Goal: Task Accomplishment & Management: Complete application form

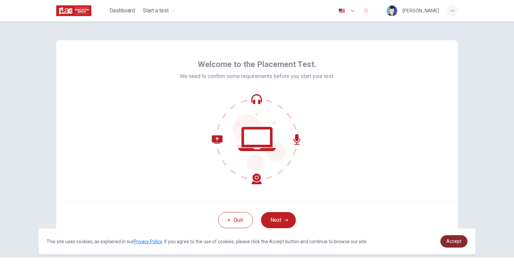
click at [446, 238] on link "Accept" at bounding box center [454, 241] width 27 height 12
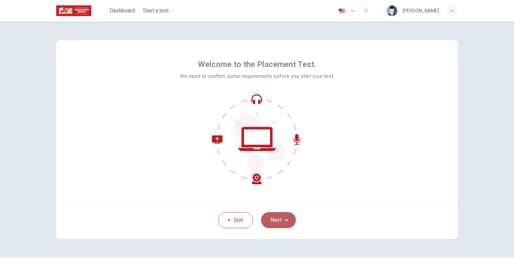
click at [279, 221] on button "Next" at bounding box center [278, 220] width 35 height 16
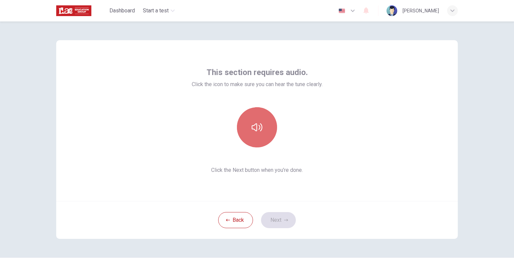
click at [260, 131] on icon "button" at bounding box center [257, 127] width 11 height 11
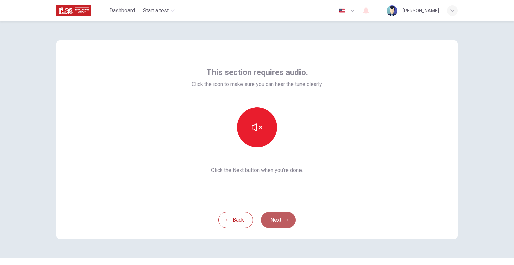
click at [286, 216] on button "Next" at bounding box center [278, 220] width 35 height 16
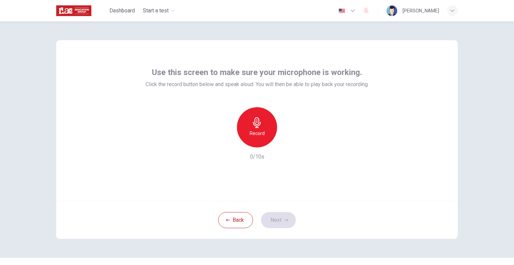
click at [256, 132] on h6 "Record" at bounding box center [257, 133] width 15 height 8
click at [284, 220] on icon "button" at bounding box center [286, 220] width 4 height 2
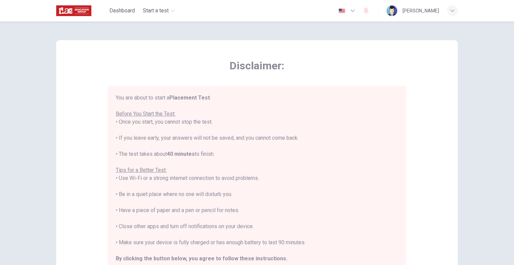
scroll to position [8, 0]
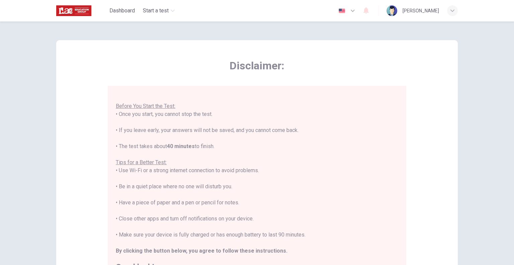
drag, startPoint x: 117, startPoint y: 113, endPoint x: 218, endPoint y: 148, distance: 107.0
click at [218, 148] on div "You are about to start a Placement Test . Before You Start the Test: • Once you…" at bounding box center [257, 178] width 283 height 185
copy div "Once you start, you cannot stop the test. • If you leave early, your answers wi…"
click at [299, 141] on div "You are about to start a Placement Test . Before You Start the Test: • Once you…" at bounding box center [257, 178] width 283 height 185
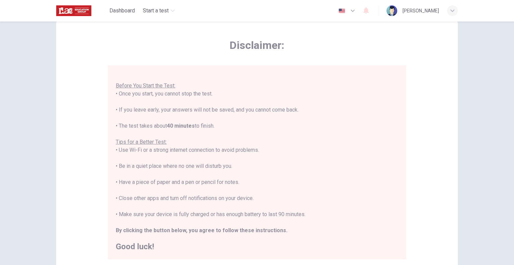
scroll to position [33, 0]
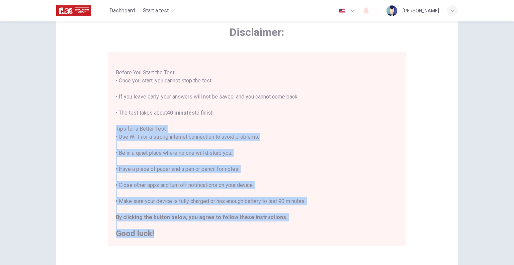
drag, startPoint x: 115, startPoint y: 129, endPoint x: 272, endPoint y: 234, distance: 188.7
click at [272, 234] on div "You are about to start a Placement Test . Before You Start the Test: • Once you…" at bounding box center [257, 145] width 283 height 185
click at [264, 234] on h2 "Good luck!" at bounding box center [257, 233] width 283 height 8
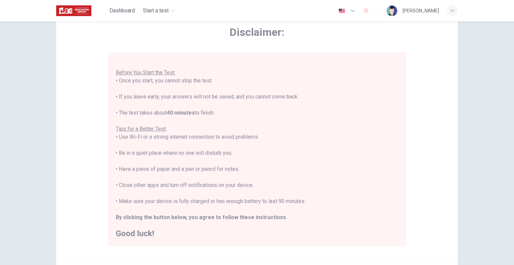
click at [88, 189] on div "Disclaimer: You are about to start a Placement Test . Before You Start the Test…" at bounding box center [257, 134] width 402 height 254
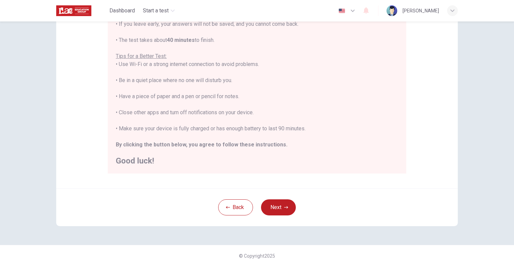
scroll to position [107, 0]
click at [273, 206] on button "Next" at bounding box center [278, 206] width 35 height 16
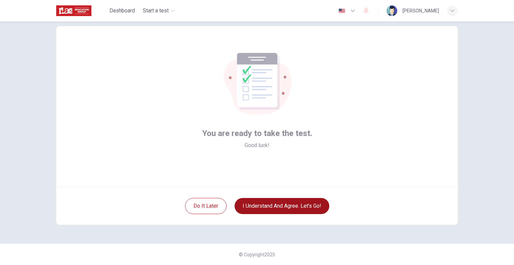
scroll to position [14, 0]
click at [156, 247] on div "© Copyright 2025" at bounding box center [257, 253] width 514 height 21
click at [357, 12] on icon "button" at bounding box center [353, 11] width 8 height 8
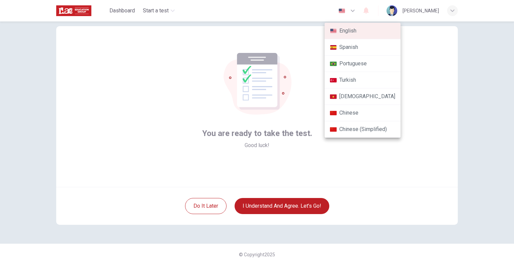
click at [351, 113] on li "Chinese" at bounding box center [363, 113] width 76 height 16
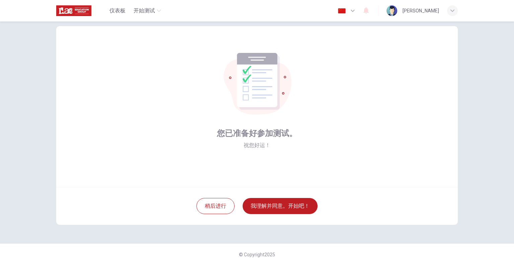
click at [357, 12] on icon "button" at bounding box center [353, 11] width 8 height 8
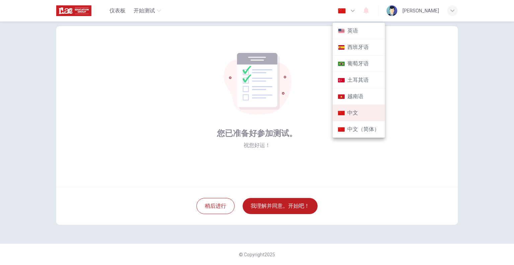
click at [359, 30] on li "英语" at bounding box center [359, 31] width 52 height 16
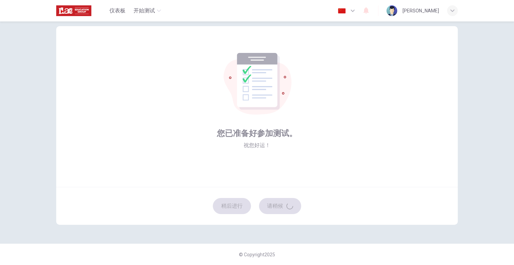
type input "en"
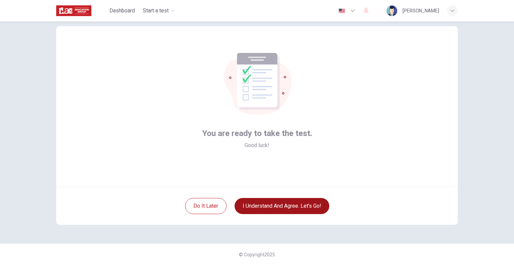
click at [304, 204] on button "I understand and agree. Let’s go!" at bounding box center [282, 206] width 95 height 16
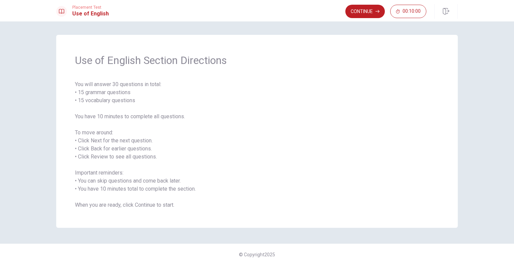
drag, startPoint x: 146, startPoint y: 60, endPoint x: 239, endPoint y: 62, distance: 92.8
click at [239, 62] on span "Use of English Section Directions" at bounding box center [257, 60] width 364 height 13
drag, startPoint x: 230, startPoint y: 60, endPoint x: 148, endPoint y: 59, distance: 82.1
click at [148, 59] on span "Use of English Section Directions" at bounding box center [257, 60] width 364 height 13
click at [101, 141] on span "You will answer 30 questions in total: • 15 grammar questions • 15 vocabulary q…" at bounding box center [257, 144] width 364 height 129
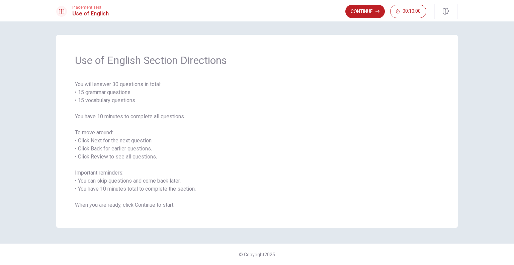
click at [102, 150] on span "You will answer 30 questions in total: • 15 grammar questions • 15 vocabulary q…" at bounding box center [257, 144] width 364 height 129
click at [110, 157] on span "You will answer 30 questions in total: • 15 grammar questions • 15 vocabulary q…" at bounding box center [257, 144] width 364 height 129
click at [108, 172] on span "You will answer 30 questions in total: • 15 grammar questions • 15 vocabulary q…" at bounding box center [257, 144] width 364 height 129
drag, startPoint x: 81, startPoint y: 181, endPoint x: 139, endPoint y: 186, distance: 58.1
click at [139, 186] on span "You will answer 30 questions in total: • 15 grammar questions • 15 vocabulary q…" at bounding box center [257, 144] width 364 height 129
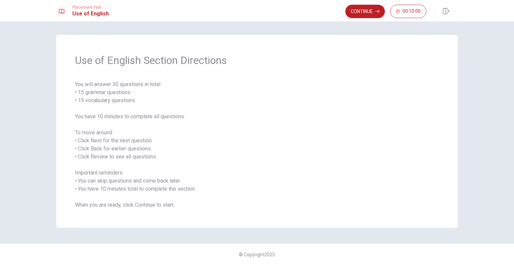
click at [116, 205] on span "You will answer 30 questions in total: • 15 grammar questions • 15 vocabulary q…" at bounding box center [257, 144] width 364 height 129
click at [368, 14] on button "Continue" at bounding box center [366, 11] width 40 height 13
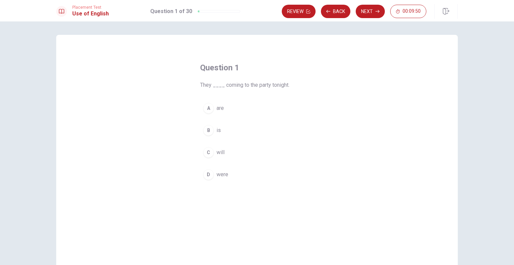
click at [217, 110] on span "are" at bounding box center [220, 108] width 7 height 8
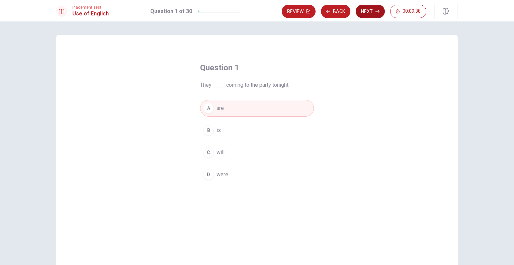
click at [370, 12] on button "Next" at bounding box center [370, 11] width 29 height 13
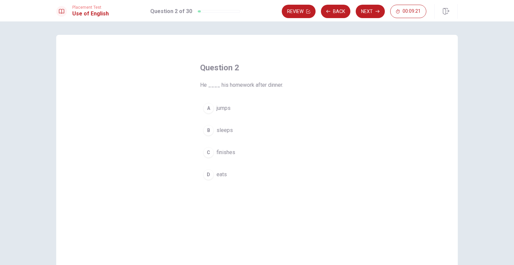
click at [227, 153] on span "finishes" at bounding box center [226, 152] width 19 height 8
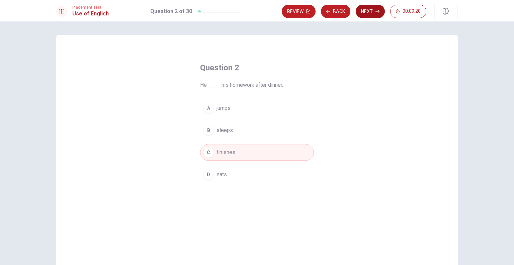
click at [364, 11] on button "Next" at bounding box center [370, 11] width 29 height 13
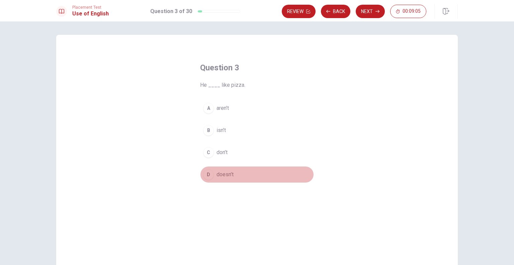
click at [228, 174] on span "doesn’t" at bounding box center [225, 174] width 17 height 8
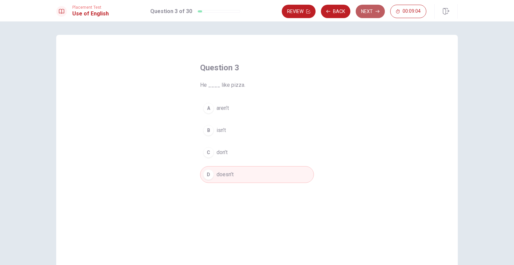
click at [376, 11] on icon "button" at bounding box center [378, 11] width 4 height 4
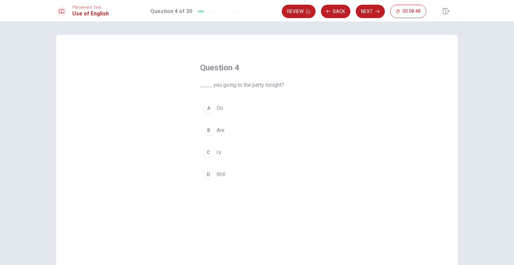
click at [224, 129] on button "B Are" at bounding box center [257, 130] width 114 height 17
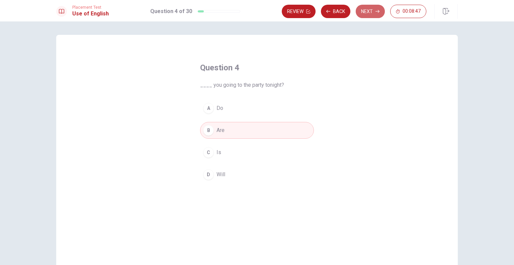
click at [371, 11] on button "Next" at bounding box center [370, 11] width 29 height 13
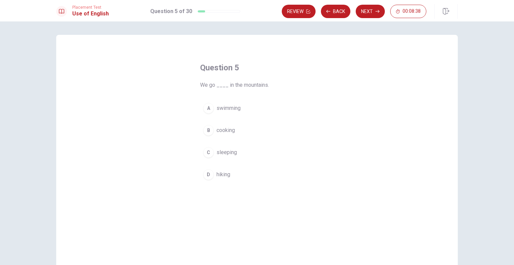
click at [226, 175] on span "hiking" at bounding box center [224, 174] width 14 height 8
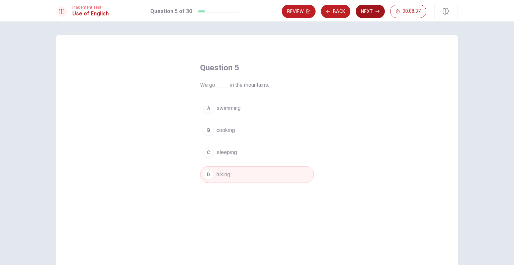
click at [375, 5] on button "Next" at bounding box center [370, 11] width 29 height 13
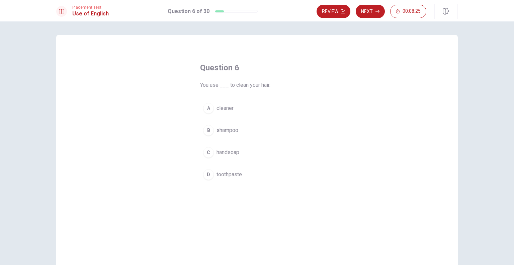
click at [222, 134] on button "B shampoo" at bounding box center [257, 130] width 114 height 17
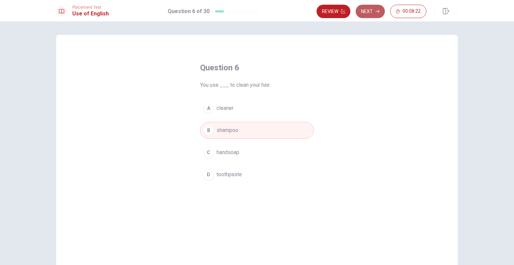
click at [372, 11] on button "Next" at bounding box center [370, 11] width 29 height 13
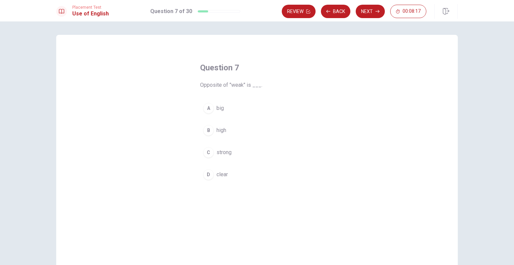
drag, startPoint x: 209, startPoint y: 85, endPoint x: 198, endPoint y: 83, distance: 11.6
click at [198, 83] on div "Question 7 Opposite of "weak" is ___. A big B high C strong D clear" at bounding box center [257, 123] width 141 height 142
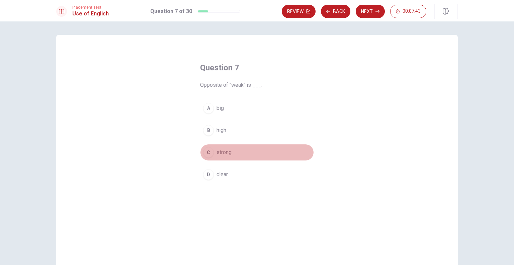
click at [222, 153] on span "strong" at bounding box center [224, 152] width 15 height 8
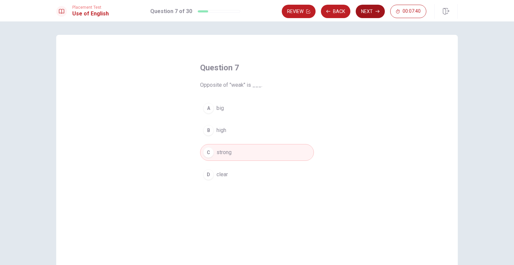
click at [362, 11] on button "Next" at bounding box center [370, 11] width 29 height 13
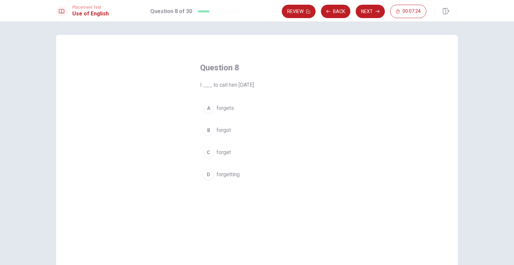
click at [218, 130] on span "forgot" at bounding box center [224, 130] width 14 height 8
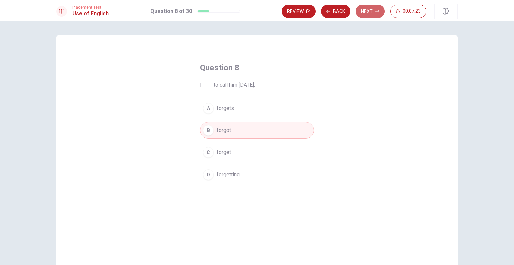
click at [372, 8] on button "Next" at bounding box center [370, 11] width 29 height 13
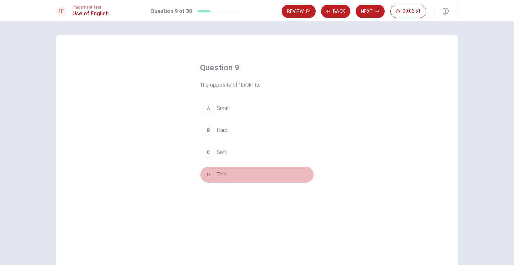
click at [219, 173] on span "Thin" at bounding box center [222, 174] width 10 height 8
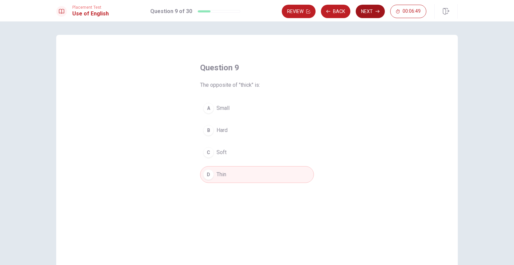
click at [371, 14] on button "Next" at bounding box center [370, 11] width 29 height 13
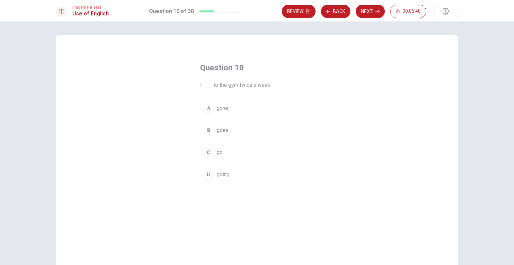
click at [220, 153] on span "go" at bounding box center [220, 152] width 6 height 8
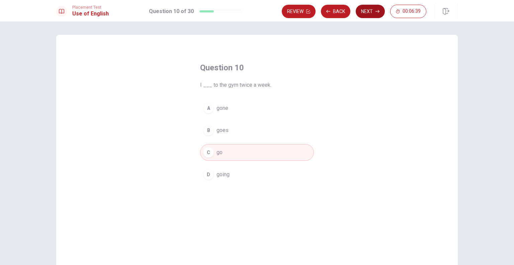
click at [369, 13] on button "Next" at bounding box center [370, 11] width 29 height 13
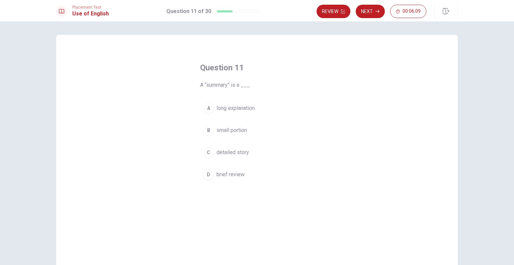
click at [236, 175] on span "brief review" at bounding box center [231, 174] width 28 height 8
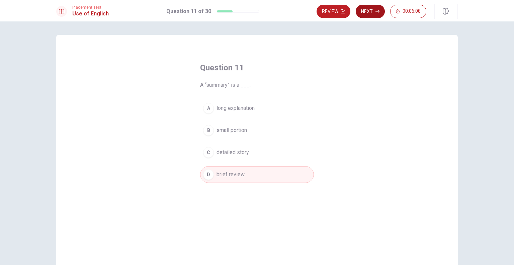
click at [373, 9] on button "Next" at bounding box center [370, 11] width 29 height 13
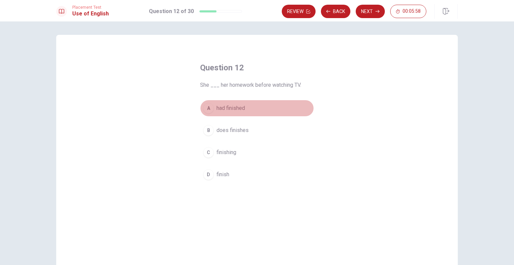
click at [235, 113] on button "A had finished" at bounding box center [257, 108] width 114 height 17
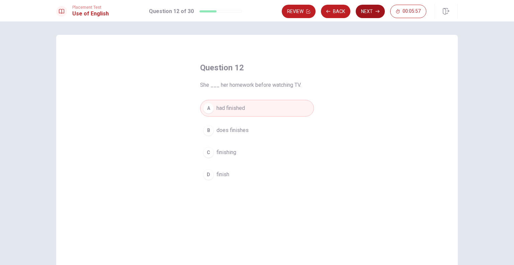
click at [371, 16] on button "Next" at bounding box center [370, 11] width 29 height 13
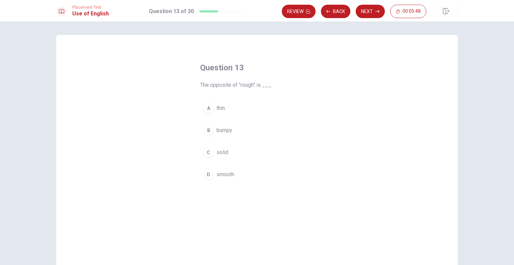
click at [227, 176] on span "smooth" at bounding box center [226, 174] width 18 height 8
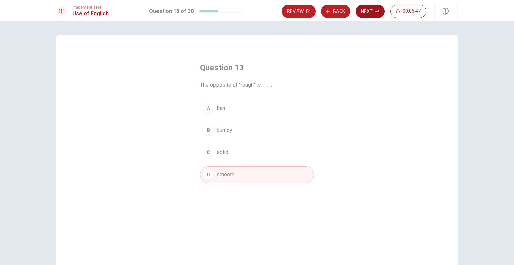
click at [369, 9] on button "Next" at bounding box center [370, 11] width 29 height 13
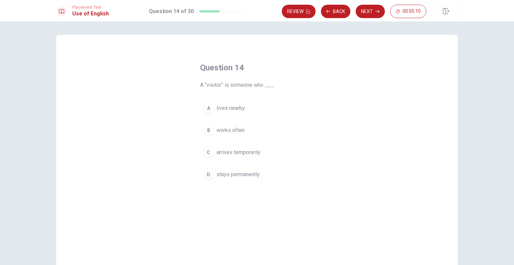
click at [245, 154] on span "arrives temporarily" at bounding box center [239, 152] width 44 height 8
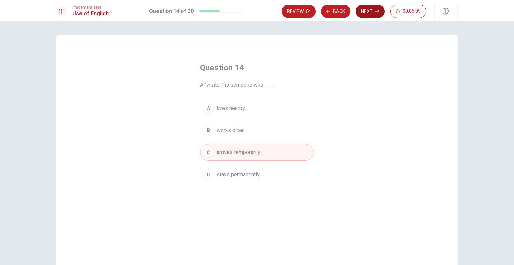
click at [368, 10] on button "Next" at bounding box center [370, 11] width 29 height 13
click at [375, 14] on button "Next" at bounding box center [370, 11] width 29 height 13
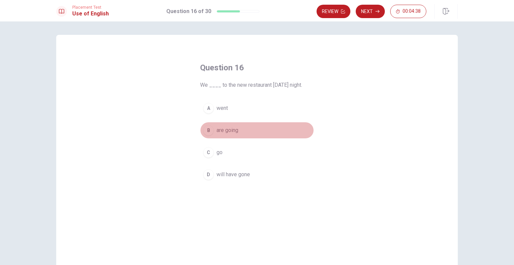
click at [231, 131] on span "are going" at bounding box center [228, 130] width 22 height 8
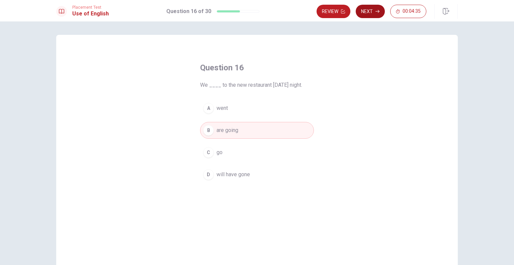
click at [373, 9] on button "Next" at bounding box center [370, 11] width 29 height 13
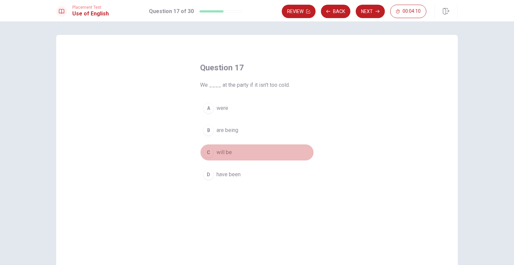
click at [226, 151] on span "will be" at bounding box center [224, 152] width 15 height 8
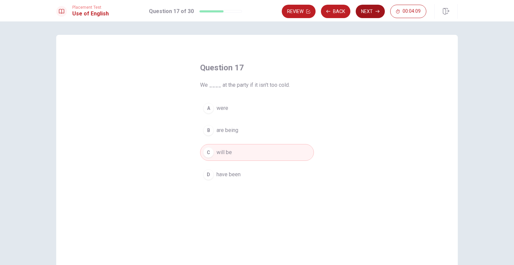
click at [371, 11] on button "Next" at bounding box center [370, 11] width 29 height 13
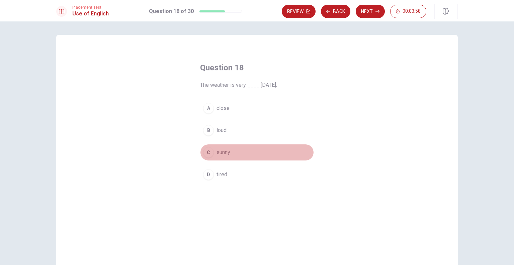
click at [219, 154] on span "sunny" at bounding box center [224, 152] width 14 height 8
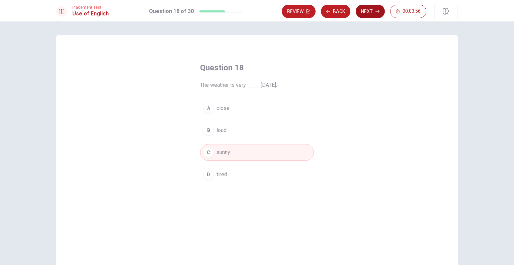
click at [371, 9] on button "Next" at bounding box center [370, 11] width 29 height 13
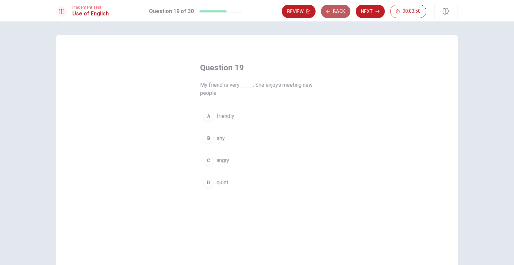
click at [332, 12] on button "Back" at bounding box center [335, 11] width 29 height 13
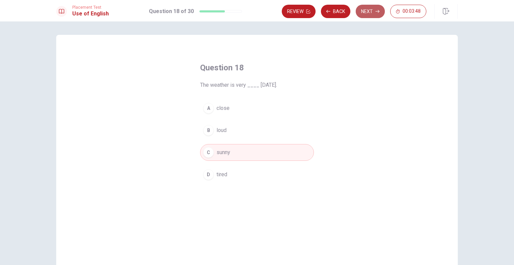
click at [368, 13] on button "Next" at bounding box center [370, 11] width 29 height 13
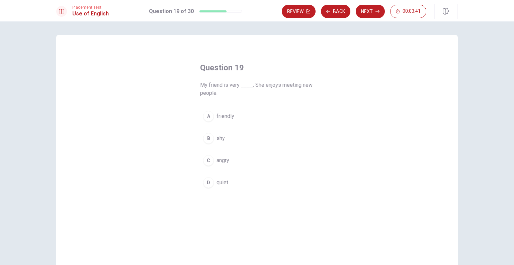
click at [225, 116] on span "friendly" at bounding box center [226, 116] width 18 height 8
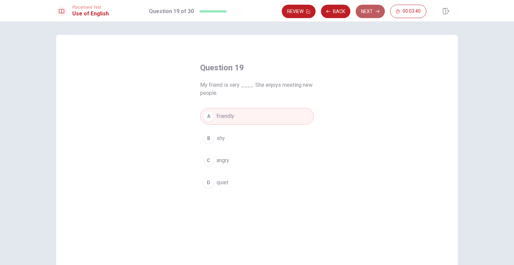
click at [366, 14] on button "Next" at bounding box center [370, 11] width 29 height 13
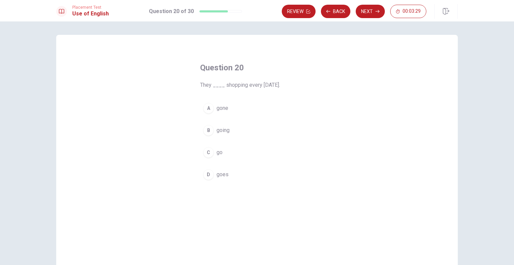
click at [222, 153] on button "C go" at bounding box center [257, 152] width 114 height 17
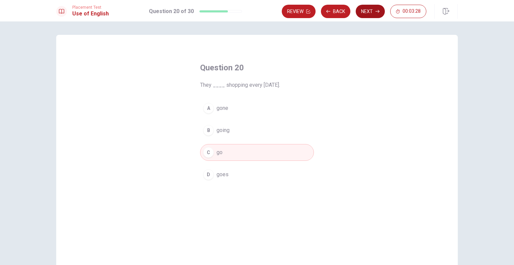
click at [372, 12] on button "Next" at bounding box center [370, 11] width 29 height 13
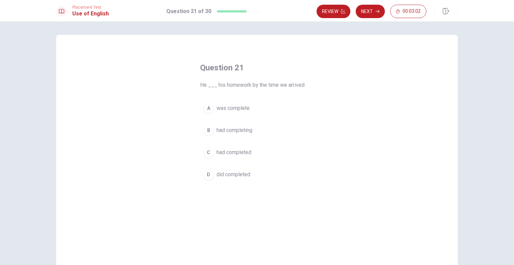
click at [246, 152] on span "had completed" at bounding box center [234, 152] width 35 height 8
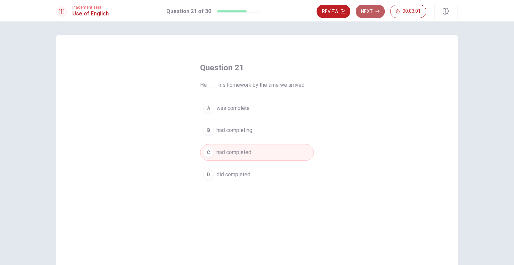
click at [368, 11] on button "Next" at bounding box center [370, 11] width 29 height 13
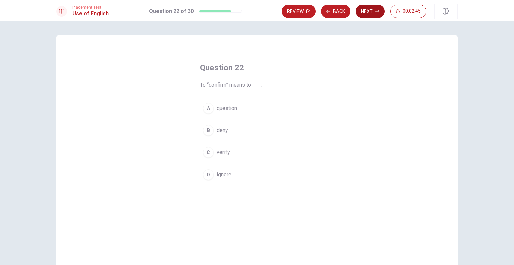
click at [364, 11] on button "Next" at bounding box center [370, 11] width 29 height 13
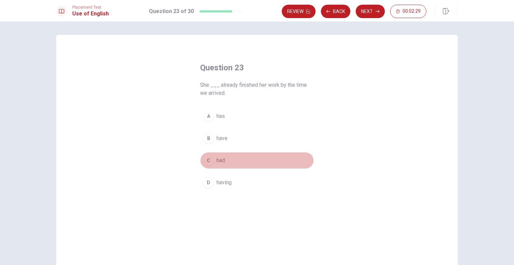
click at [220, 159] on span "had" at bounding box center [221, 160] width 8 height 8
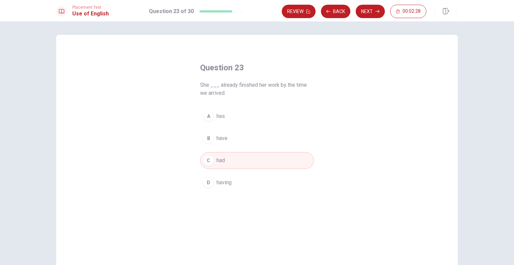
click at [368, 12] on button "Next" at bounding box center [370, 11] width 29 height 13
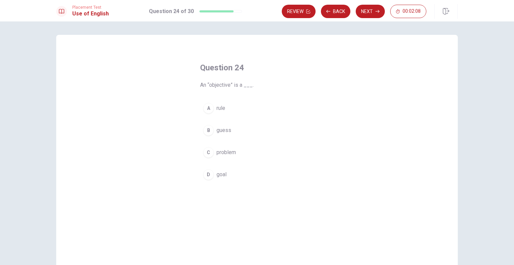
click at [223, 177] on span "goal" at bounding box center [222, 174] width 10 height 8
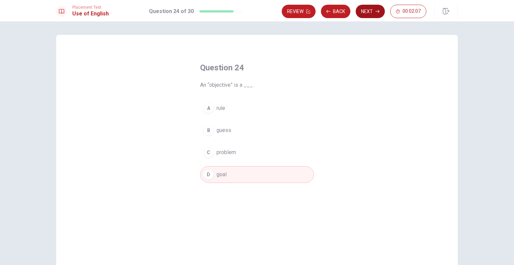
click at [370, 10] on button "Next" at bounding box center [370, 11] width 29 height 13
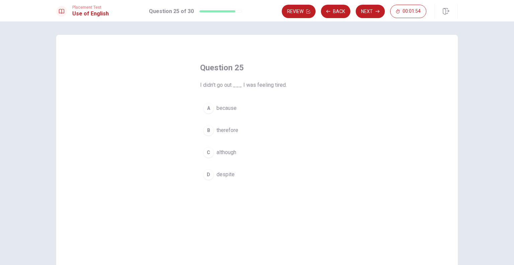
click at [225, 108] on span "because" at bounding box center [227, 108] width 20 height 8
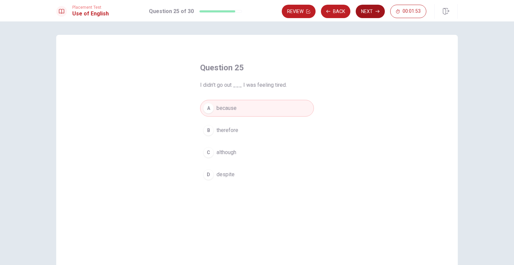
click at [371, 9] on button "Next" at bounding box center [370, 11] width 29 height 13
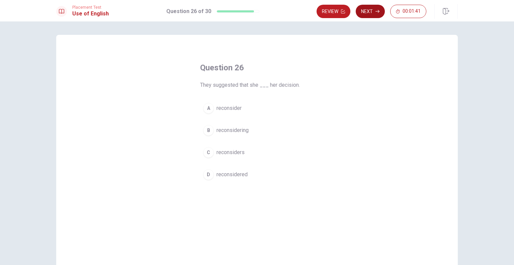
click at [368, 11] on button "Next" at bounding box center [370, 11] width 29 height 13
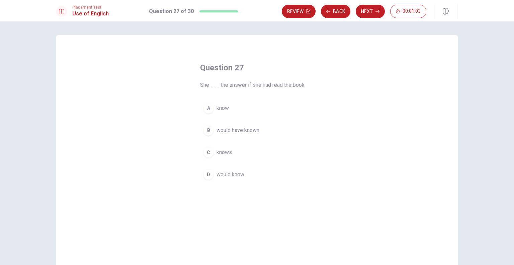
click at [239, 130] on span "would have known" at bounding box center [238, 130] width 43 height 8
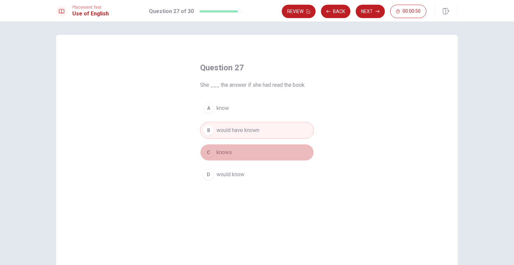
click at [218, 151] on span "knows" at bounding box center [224, 152] width 15 height 8
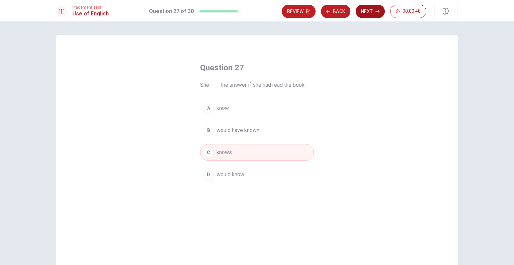
click at [370, 14] on button "Next" at bounding box center [370, 11] width 29 height 13
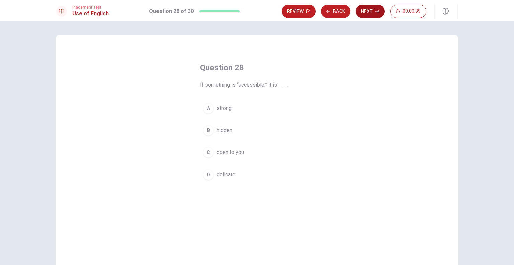
click at [369, 13] on button "Next" at bounding box center [370, 11] width 29 height 13
click at [369, 12] on button "Next" at bounding box center [370, 11] width 29 height 13
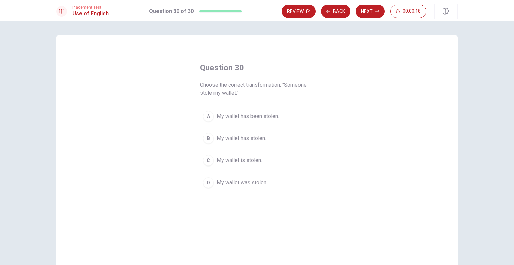
click at [256, 116] on span "My wallet has been stolen." at bounding box center [248, 116] width 63 height 8
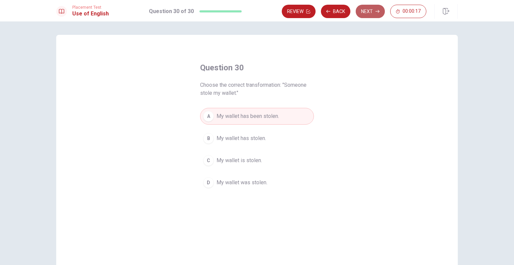
click at [369, 11] on button "Next" at bounding box center [370, 11] width 29 height 13
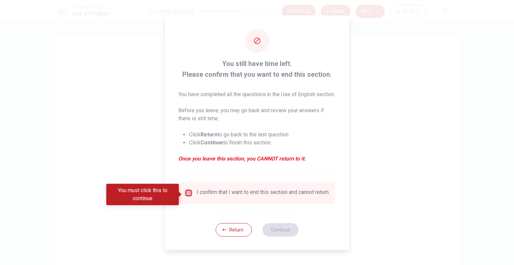
click at [188, 193] on input "You must click this to continue" at bounding box center [189, 193] width 8 height 8
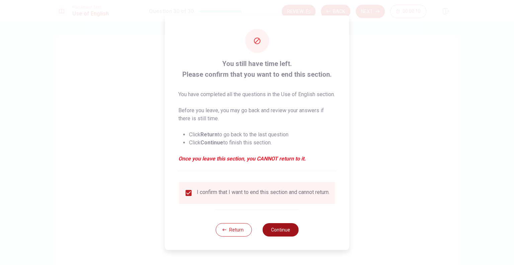
click at [278, 234] on button "Continue" at bounding box center [281, 229] width 36 height 13
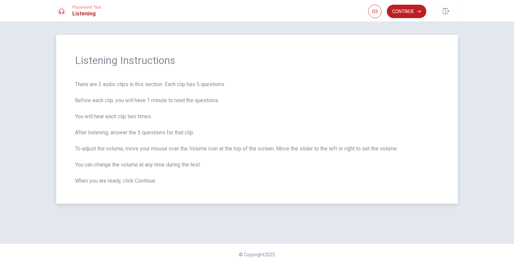
drag, startPoint x: 86, startPoint y: 84, endPoint x: 167, endPoint y: 101, distance: 82.9
click at [167, 101] on span "There are 3 audio clips in this section. Each clip has 5 questions. Before each…" at bounding box center [257, 132] width 364 height 104
click at [403, 9] on button "Continue" at bounding box center [407, 11] width 40 height 13
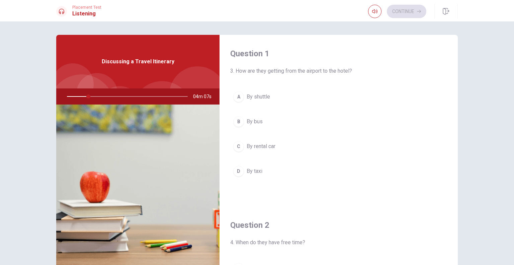
drag, startPoint x: 459, startPoint y: 68, endPoint x: 462, endPoint y: 58, distance: 10.3
click at [462, 58] on div "Question 1 3. How are they getting from the airport to the hotel? A By shuttle …" at bounding box center [257, 151] width 423 height 233
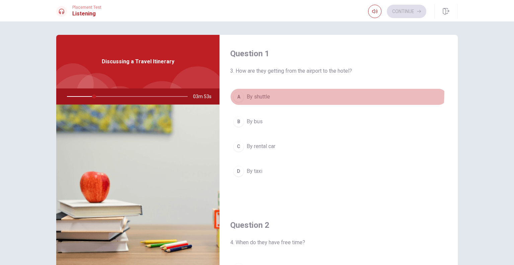
click at [261, 90] on button "A By shuttle" at bounding box center [338, 96] width 217 height 17
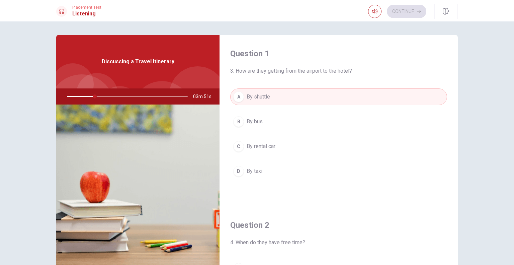
click at [266, 70] on span "3. How are they getting from the airport to the hotel?" at bounding box center [338, 71] width 217 height 8
click at [79, 13] on h1 "Listening" at bounding box center [86, 14] width 29 height 8
click at [376, 11] on icon "button" at bounding box center [374, 11] width 5 height 4
click at [412, 33] on div "Question 1 3. How are they getting from the airport to the hotel? A By shuttle …" at bounding box center [257, 142] width 514 height 243
click at [380, 54] on h4 "Question 1" at bounding box center [338, 53] width 217 height 11
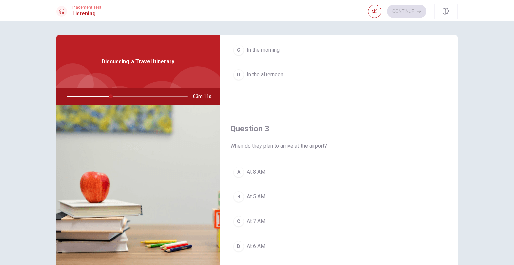
scroll to position [234, 0]
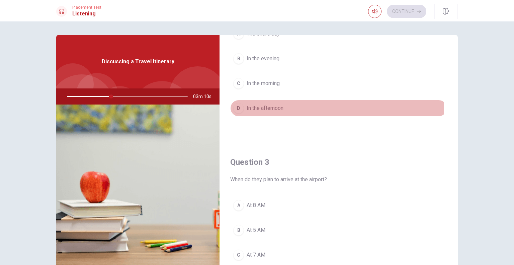
click at [282, 105] on span "In the afternoon" at bounding box center [265, 108] width 37 height 8
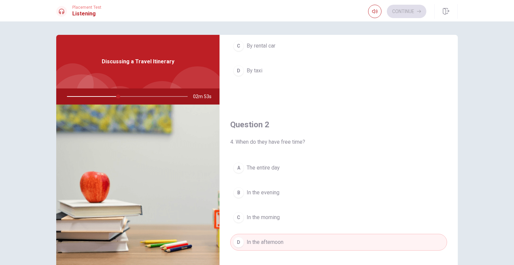
scroll to position [301, 0]
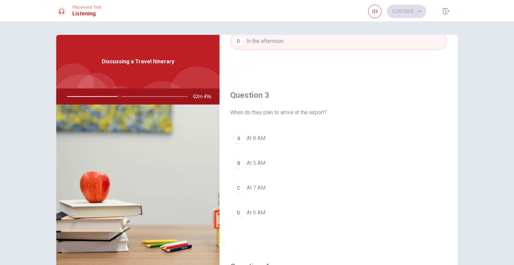
click at [259, 139] on span "At 8 AM" at bounding box center [256, 138] width 19 height 8
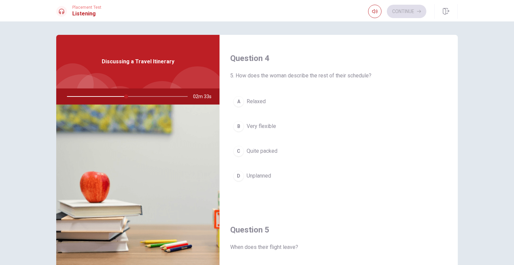
scroll to position [536, 0]
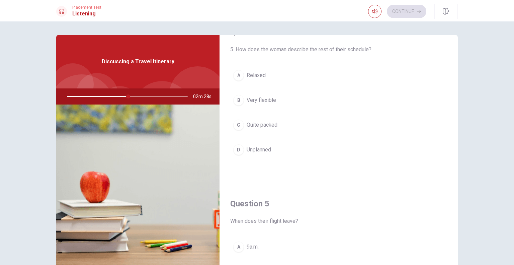
click at [259, 78] on span "Relaxed" at bounding box center [256, 75] width 19 height 8
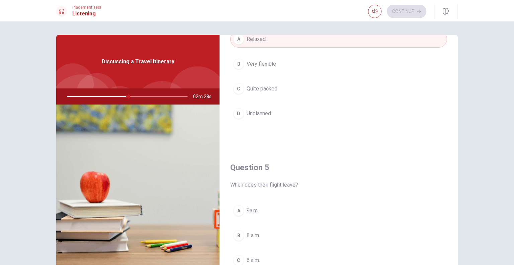
scroll to position [624, 0]
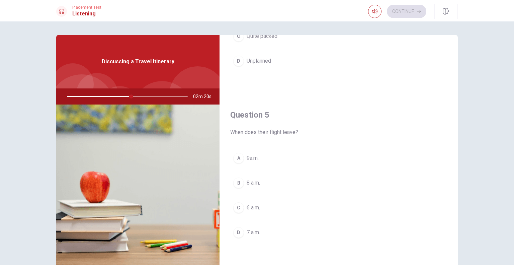
click at [256, 183] on span "8 a.m." at bounding box center [253, 183] width 13 height 8
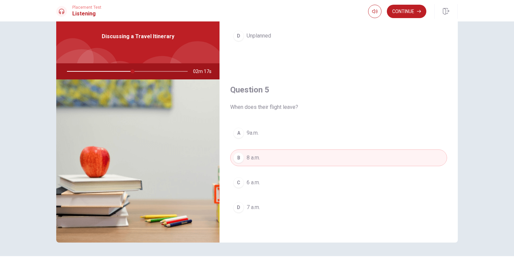
scroll to position [33, 0]
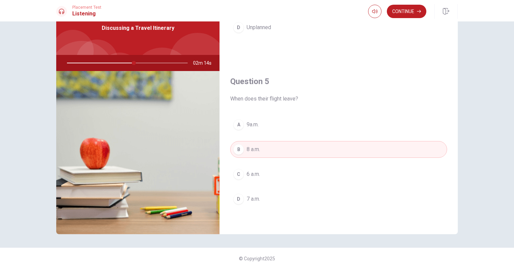
click at [253, 198] on span "7 a.m." at bounding box center [253, 199] width 13 height 8
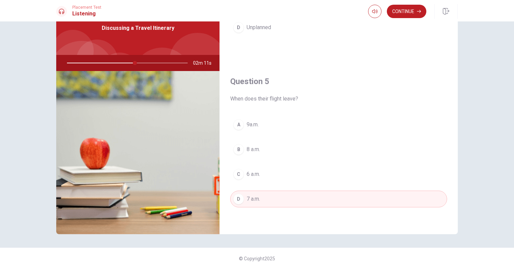
click at [408, 18] on div "Placement Test Listening Continue" at bounding box center [257, 10] width 514 height 21
click at [408, 14] on button "Continue" at bounding box center [407, 11] width 40 height 13
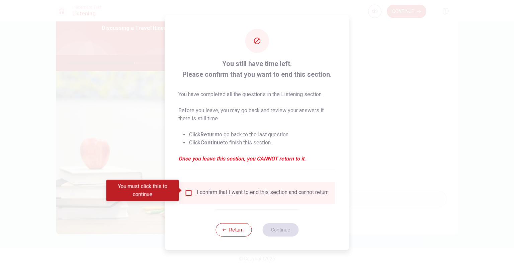
click at [192, 191] on div "I confirm that I want to end this section and cannot return." at bounding box center [257, 193] width 145 height 8
click at [190, 191] on input "You must click this to continue" at bounding box center [189, 193] width 8 height 8
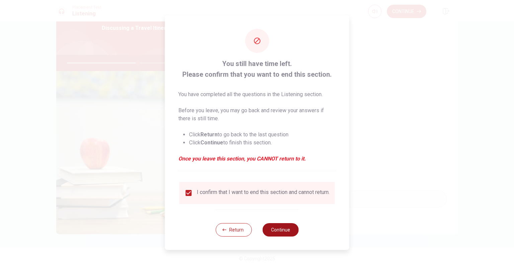
click at [278, 232] on button "Continue" at bounding box center [281, 229] width 36 height 13
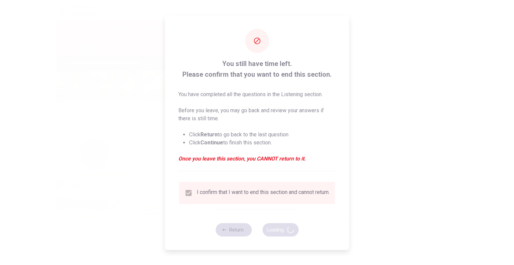
type input "60"
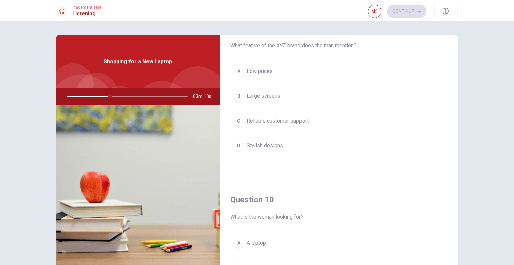
scroll to position [624, 0]
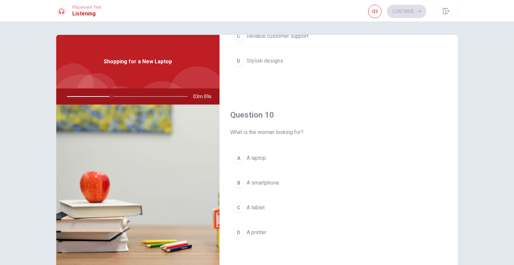
click at [256, 160] on span "A laptop" at bounding box center [256, 158] width 19 height 8
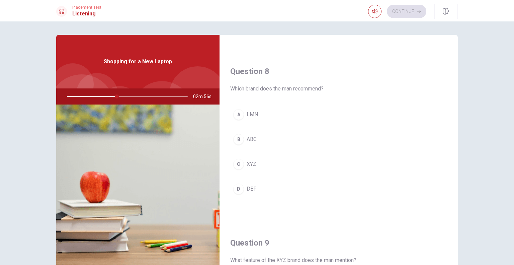
scroll to position [323, 0]
click at [251, 166] on span "XYZ" at bounding box center [252, 166] width 10 height 8
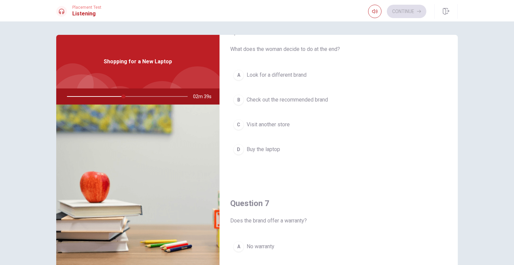
scroll to position [0, 0]
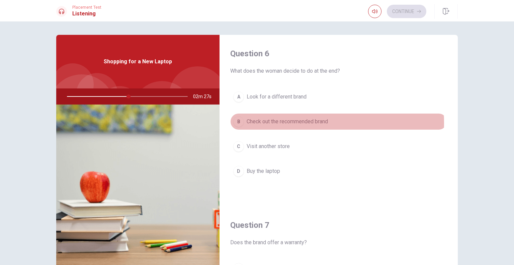
click at [277, 123] on span "Check out the recommended brand" at bounding box center [287, 122] width 81 height 8
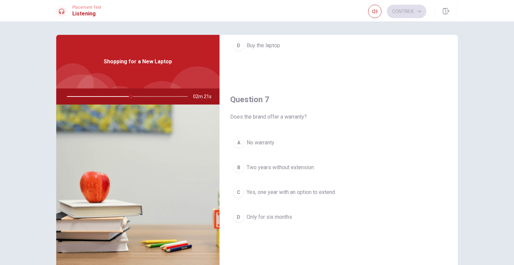
scroll to position [134, 0]
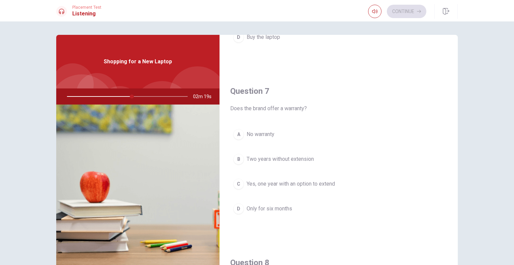
click at [299, 187] on span "Yes, one year with an option to extend" at bounding box center [291, 184] width 88 height 8
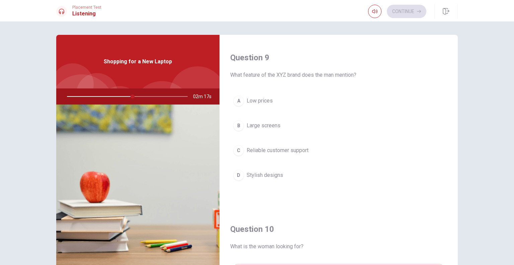
scroll to position [502, 0]
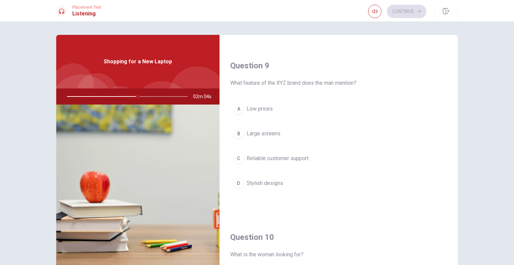
click at [264, 135] on span "Large screens" at bounding box center [264, 134] width 34 height 8
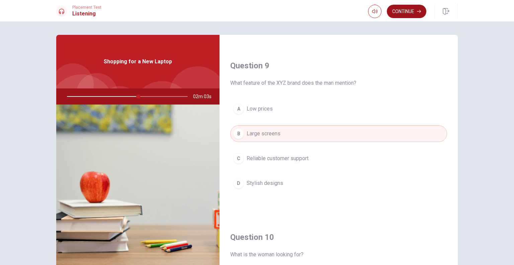
click at [403, 9] on button "Continue" at bounding box center [407, 11] width 40 height 13
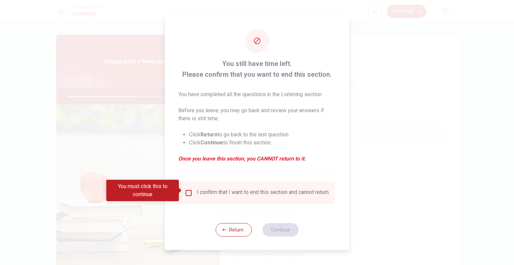
click at [190, 189] on input "You must click this to continue" at bounding box center [189, 193] width 8 height 8
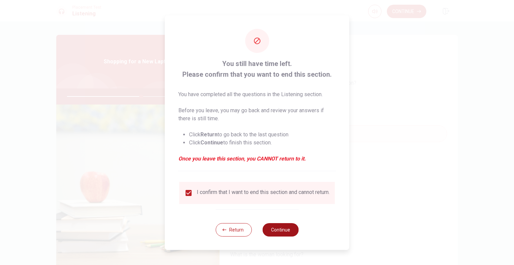
click at [282, 232] on button "Continue" at bounding box center [281, 229] width 36 height 13
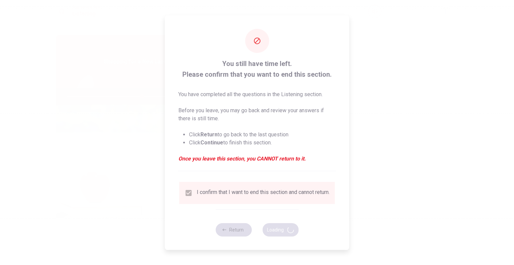
type input "62"
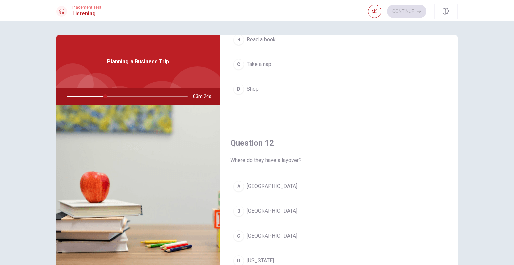
scroll to position [100, 0]
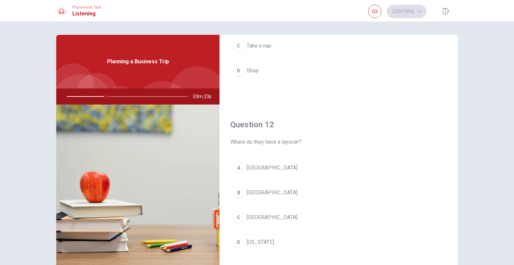
click at [247, 192] on span "[GEOGRAPHIC_DATA]" at bounding box center [272, 193] width 51 height 8
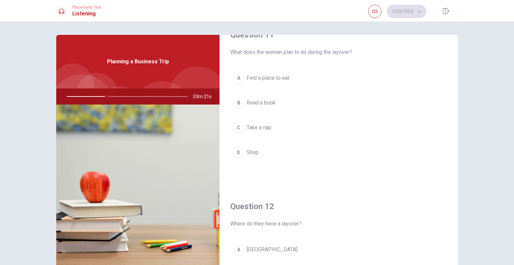
scroll to position [0, 0]
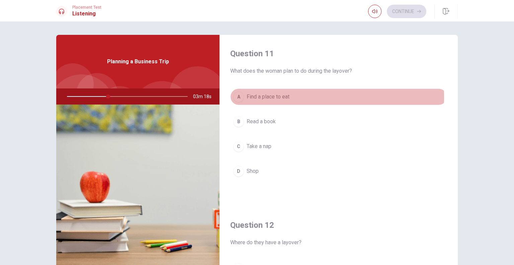
click at [282, 97] on span "Find a place to eat" at bounding box center [268, 97] width 43 height 8
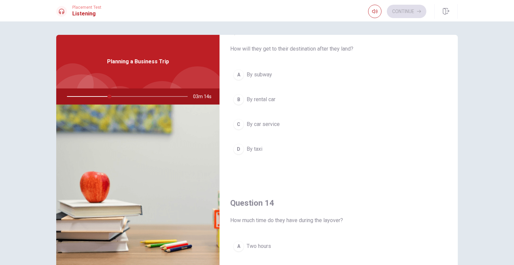
scroll to position [368, 0]
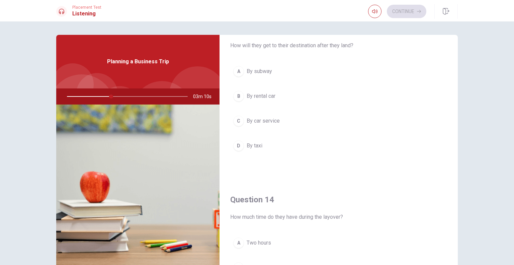
click at [269, 99] on span "By rental car" at bounding box center [261, 96] width 29 height 8
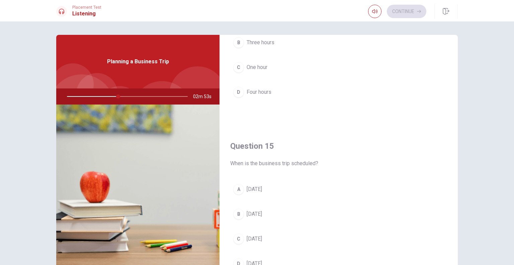
scroll to position [624, 0]
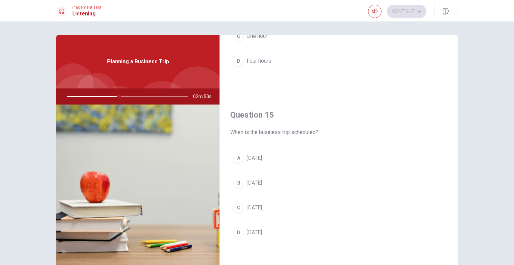
click at [262, 232] on span "[DATE]" at bounding box center [254, 232] width 15 height 8
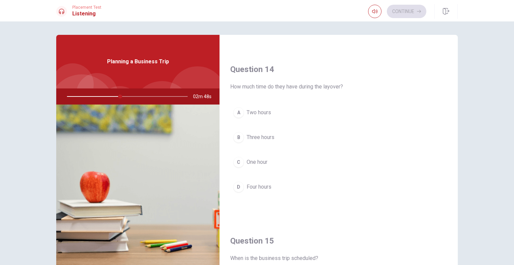
scroll to position [491, 0]
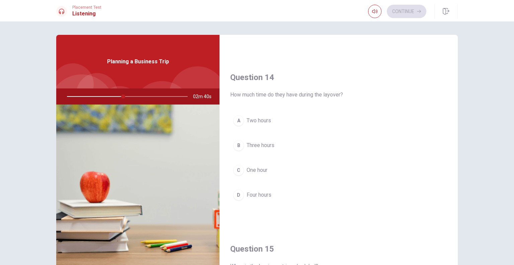
click at [265, 123] on span "Two hours" at bounding box center [259, 121] width 24 height 8
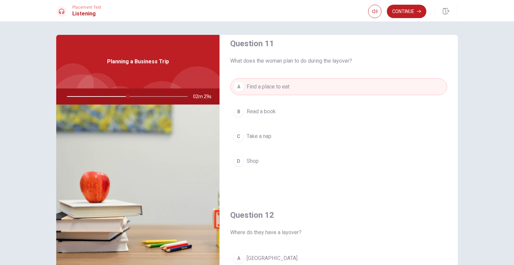
scroll to position [0, 0]
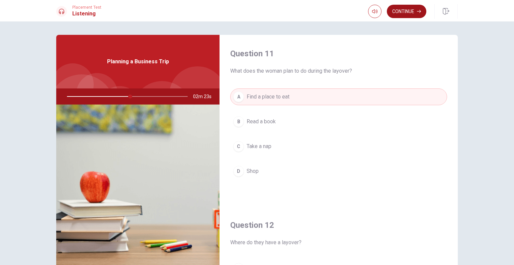
click at [403, 11] on button "Continue" at bounding box center [407, 11] width 40 height 13
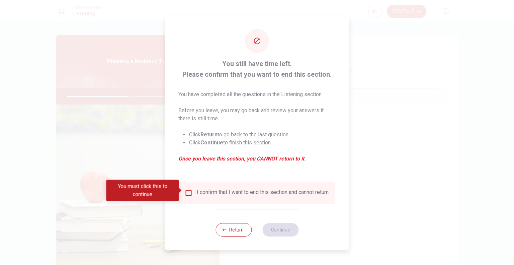
click at [216, 196] on div "I confirm that I want to end this section and cannot return." at bounding box center [263, 193] width 133 height 8
click at [188, 191] on input "You must click this to continue" at bounding box center [189, 193] width 8 height 8
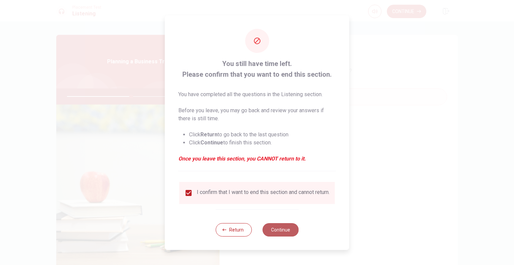
click at [271, 230] on button "Continue" at bounding box center [281, 229] width 36 height 13
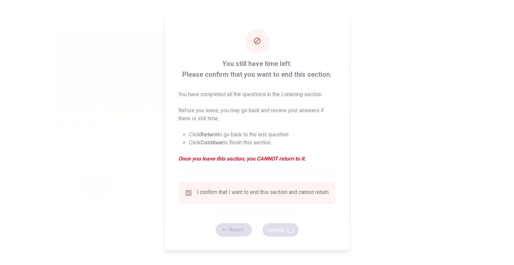
type input "54"
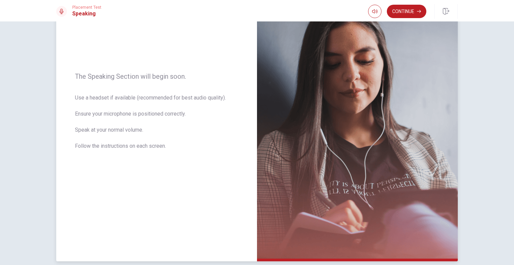
scroll to position [67, 0]
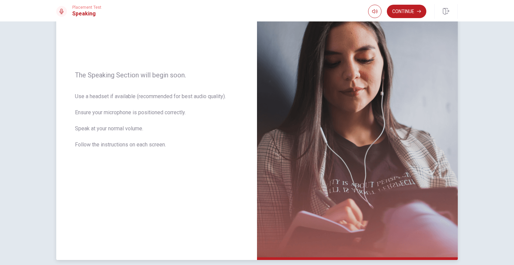
drag, startPoint x: 76, startPoint y: 73, endPoint x: 186, endPoint y: 113, distance: 116.4
click at [185, 112] on div "The Speaking Section will begin soon. Use a headset if available (recommended f…" at bounding box center [156, 114] width 201 height 292
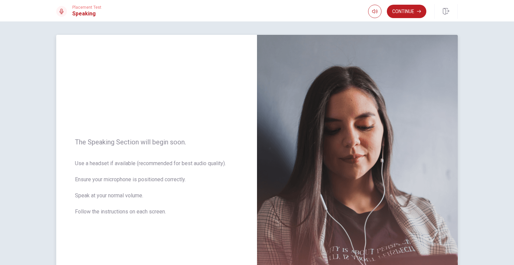
scroll to position [33, 0]
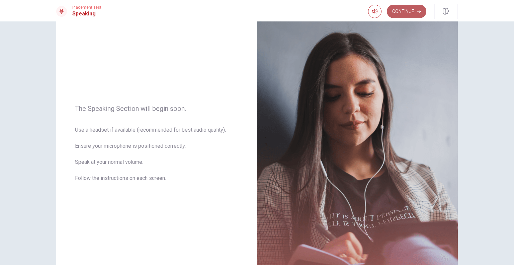
click at [404, 12] on button "Continue" at bounding box center [407, 11] width 40 height 13
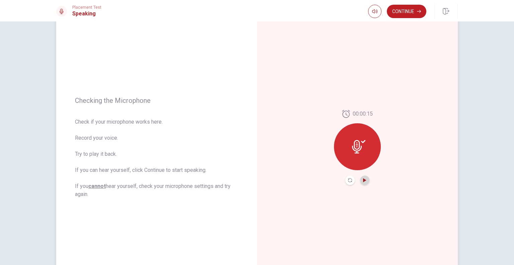
click at [363, 179] on icon "Play Audio" at bounding box center [364, 180] width 3 height 4
click at [404, 9] on button "Continue" at bounding box center [407, 11] width 40 height 13
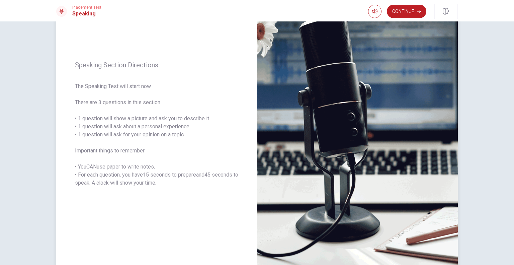
scroll to position [0, 0]
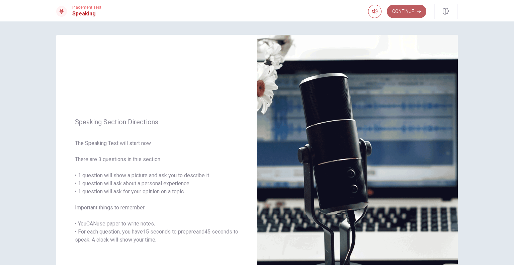
click at [403, 12] on button "Continue" at bounding box center [407, 11] width 40 height 13
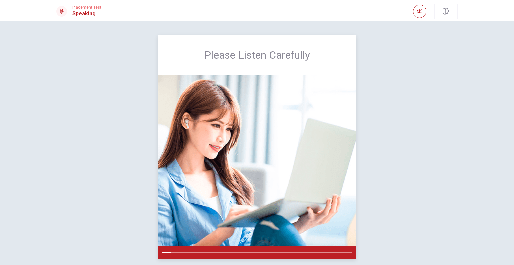
scroll to position [29, 0]
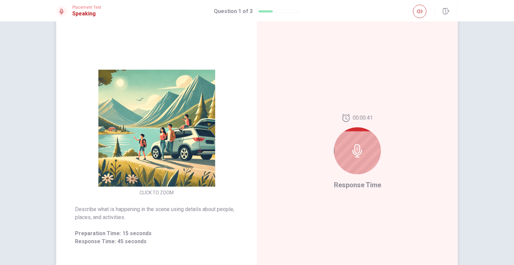
click at [356, 150] on icon at bounding box center [358, 150] width 10 height 13
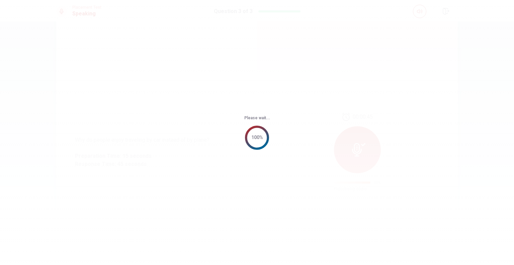
scroll to position [0, 0]
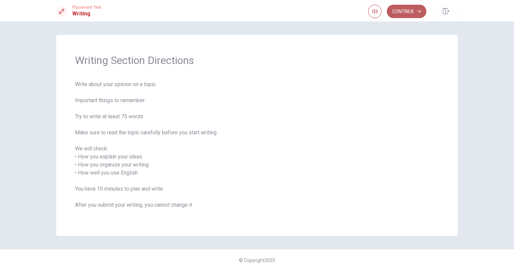
click at [411, 13] on button "Continue" at bounding box center [407, 11] width 40 height 13
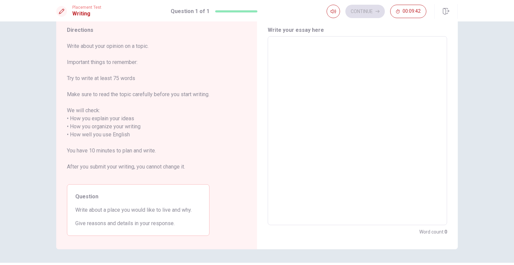
scroll to position [33, 0]
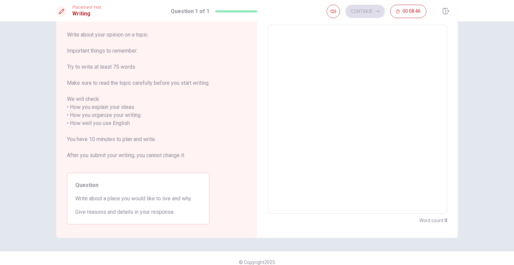
click at [305, 43] on textarea at bounding box center [358, 119] width 170 height 178
type textarea "I"
type textarea "x"
type textarea "I"
type textarea "x"
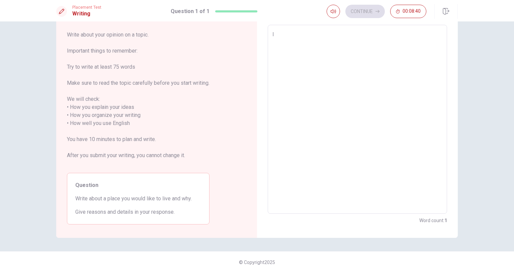
type textarea "I l"
type textarea "x"
type textarea "I li"
type textarea "x"
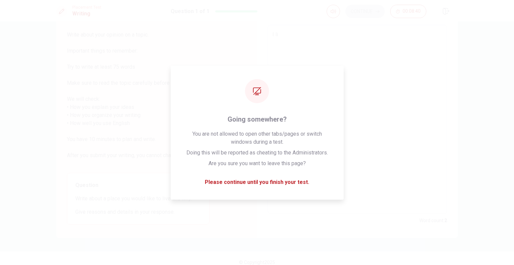
type textarea "I lik"
type textarea "x"
type textarea "I like"
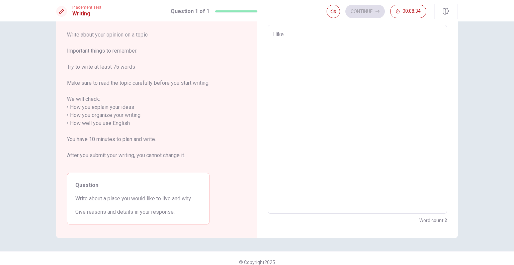
type textarea "x"
type textarea "I"
click at [284, 85] on textarea "I" at bounding box center [358, 119] width 170 height 178
type textarea "x"
type textarea "I l"
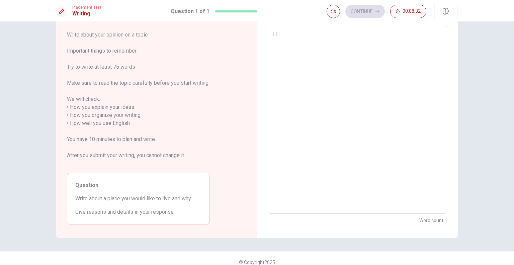
type textarea "x"
type textarea "I li"
type textarea "x"
type textarea "I lik"
type textarea "x"
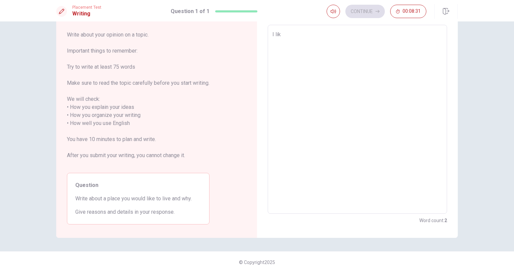
type textarea "I like"
type textarea "x"
type textarea "I like"
type textarea "x"
type textarea "I like t"
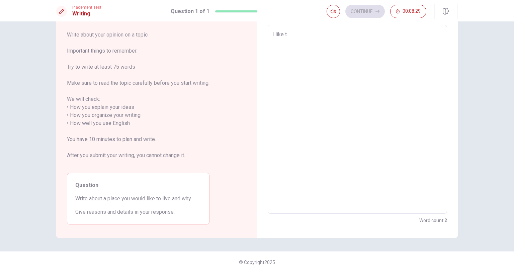
type textarea "x"
type textarea "I like to"
type textarea "x"
type textarea "I like tol"
type textarea "x"
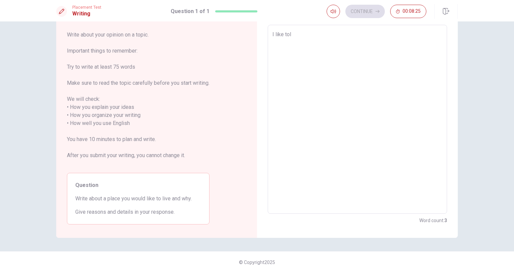
type textarea "I like toli"
type textarea "x"
type textarea "I like toliv"
type textarea "x"
type textarea "I like tolive"
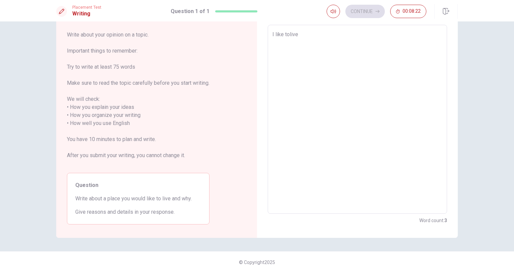
type textarea "x"
type textarea "I like to live"
type textarea "x"
type textarea "I like to live"
type textarea "x"
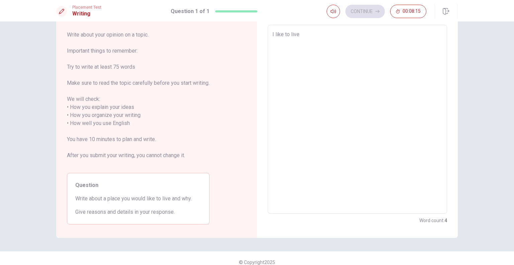
type textarea "I like to live V"
type textarea "x"
type textarea "I like to live Va"
type textarea "x"
type textarea "I like to live Van"
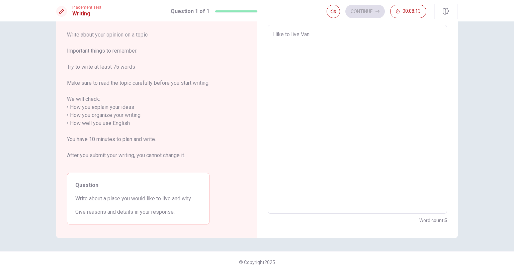
type textarea "x"
type textarea "I like to live Vanc"
type textarea "x"
type textarea "I like to live Vanco"
type textarea "x"
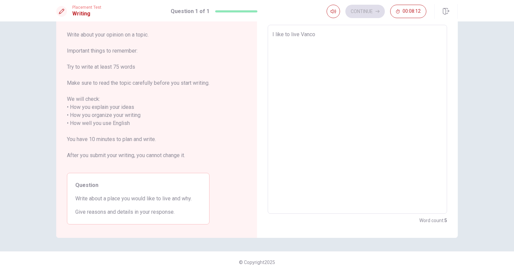
type textarea "I like to live Vancou"
type textarea "x"
type textarea "I like to live Vancouv"
type textarea "x"
type textarea "I like to live Vancouve"
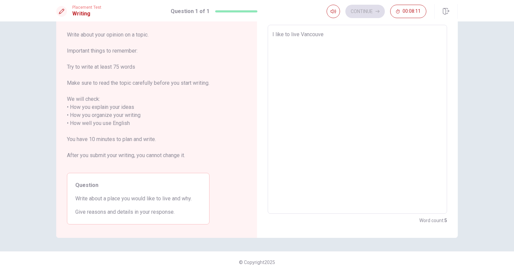
type textarea "x"
type textarea "I like to live [GEOGRAPHIC_DATA]"
type textarea "x"
type textarea "I like to live [GEOGRAPHIC_DATA],"
type textarea "x"
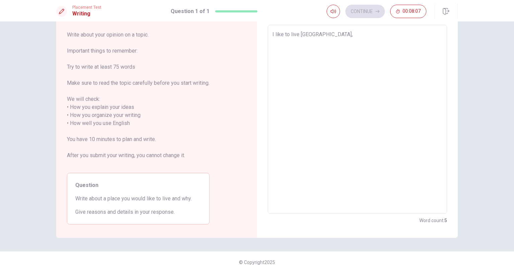
type textarea "I like to live [GEOGRAPHIC_DATA],b"
type textarea "x"
type textarea "I like to live [GEOGRAPHIC_DATA],be"
type textarea "x"
type textarea "I like to live [GEOGRAPHIC_DATA],bec"
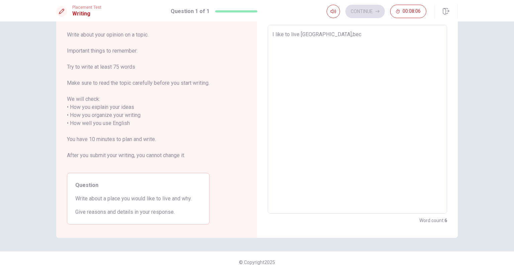
type textarea "x"
type textarea "I like to live [GEOGRAPHIC_DATA],beco"
type textarea "x"
type textarea "I like to live [GEOGRAPHIC_DATA],becou"
type textarea "x"
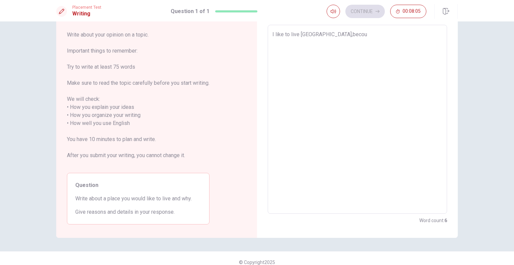
type textarea "I like to live [GEOGRAPHIC_DATA],becous"
type textarea "x"
type textarea "I like to live [GEOGRAPHIC_DATA],[GEOGRAPHIC_DATA]"
type textarea "x"
type textarea "I like to live [GEOGRAPHIC_DATA],[GEOGRAPHIC_DATA]"
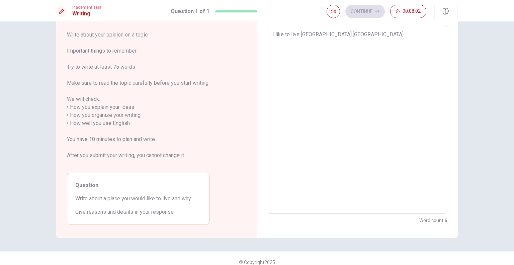
type textarea "x"
type textarea "I like to live [GEOGRAPHIC_DATA],becouse t"
type textarea "x"
type textarea "I like to live [GEOGRAPHIC_DATA],becouse th"
type textarea "x"
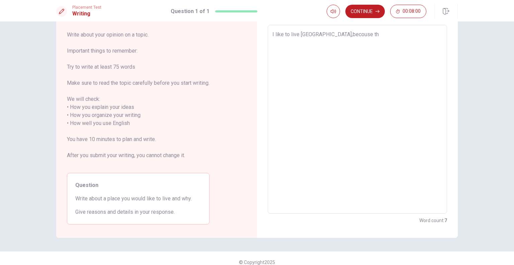
type textarea "I like to live [GEOGRAPHIC_DATA],becouse the"
type textarea "x"
type textarea "I like to live [GEOGRAPHIC_DATA],becouse ther"
type textarea "x"
type textarea "I like to live [GEOGRAPHIC_DATA],becouse there"
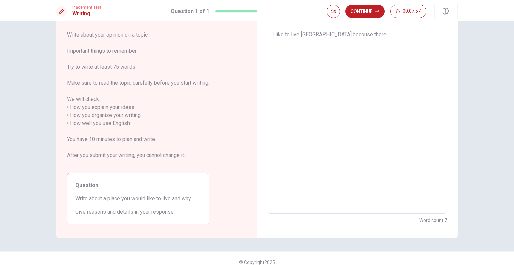
type textarea "x"
type textarea "I like to live [GEOGRAPHIC_DATA],becouse there"
type textarea "x"
type textarea "I like to live [GEOGRAPHIC_DATA],becouse there i"
type textarea "x"
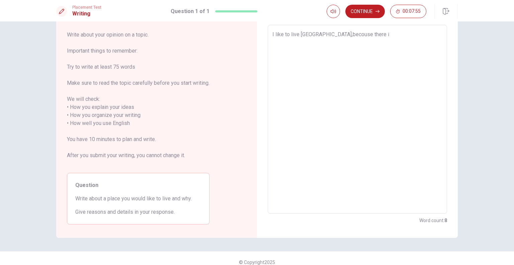
type textarea "I like to live [GEOGRAPHIC_DATA],becouse there is"
type textarea "x"
type textarea "I like to live [GEOGRAPHIC_DATA],becouse there is"
type textarea "x"
type textarea "I like to live [GEOGRAPHIC_DATA],becouse there is v"
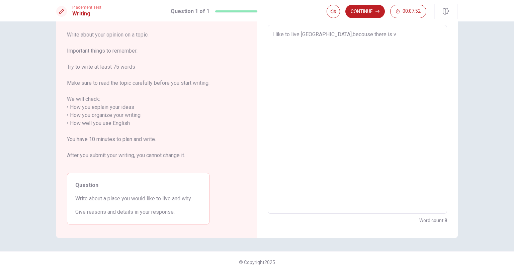
type textarea "x"
type textarea "I like to live [GEOGRAPHIC_DATA],becouse there is ve"
type textarea "x"
type textarea "I like to live [GEOGRAPHIC_DATA],becouse there is ver"
type textarea "x"
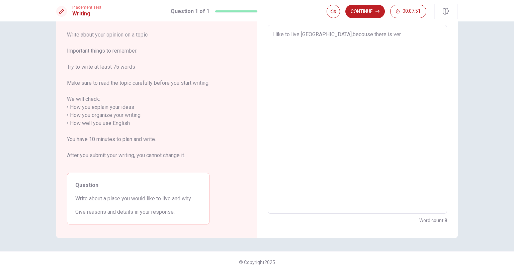
type textarea "I like to live [GEOGRAPHIC_DATA],becouse there is very"
type textarea "x"
type textarea "I like to live [GEOGRAPHIC_DATA],becouse there is very"
type textarea "x"
type textarea "I like to live [GEOGRAPHIC_DATA],becouse there is very f"
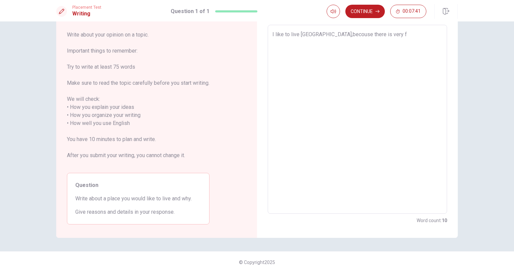
type textarea "x"
type textarea "I like to live [GEOGRAPHIC_DATA],becouse there is very fr"
type textarea "x"
type textarea "I like to live [GEOGRAPHIC_DATA],becouse there is very fri"
type textarea "x"
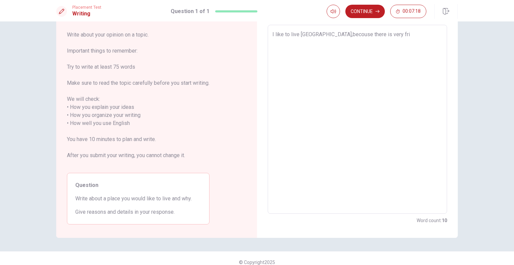
type textarea "I like to live [GEOGRAPHIC_DATA],becouse there is very frie"
type textarea "x"
type textarea "I like to live [GEOGRAPHIC_DATA],becouse there is very frien"
type textarea "x"
type textarea "I like to live [GEOGRAPHIC_DATA],becouse there is very friend"
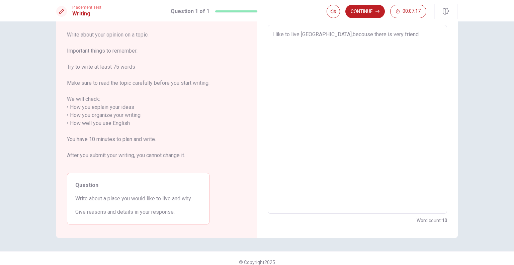
type textarea "x"
type textarea "I like to live [GEOGRAPHIC_DATA],becouse there is very friendy"
type textarea "x"
type textarea "I like to live [GEOGRAPHIC_DATA],becouse there is very friendy"
type textarea "x"
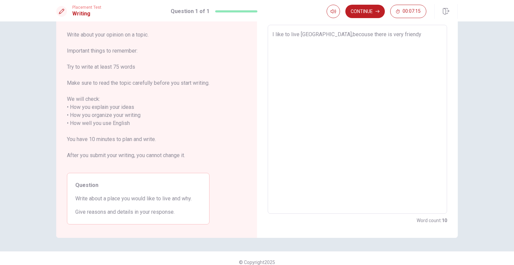
type textarea "I like to live [GEOGRAPHIC_DATA],becouse there is very friendy p"
type textarea "x"
type textarea "I like to live [GEOGRAPHIC_DATA],becouse there is very friendy pe"
type textarea "x"
type textarea "I like to live [GEOGRAPHIC_DATA],becouse there is very friendy pep"
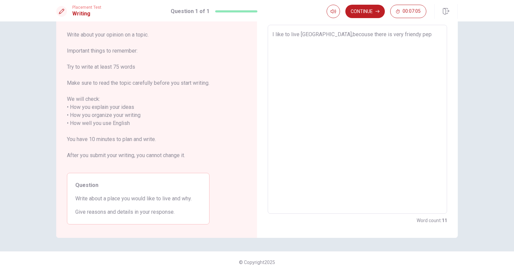
type textarea "x"
type textarea "I like to live [GEOGRAPHIC_DATA],becouse there is very friendy pe"
type textarea "x"
type textarea "I like to live [GEOGRAPHIC_DATA],becouse there is very friendy peo"
type textarea "x"
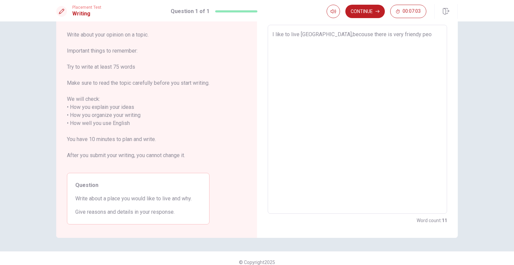
type textarea "I like to live [GEOGRAPHIC_DATA],becouse there is very friendy peop"
type textarea "x"
type textarea "I like to live [GEOGRAPHIC_DATA],becouse there is very friendy peopl"
type textarea "x"
type textarea "I like to live [GEOGRAPHIC_DATA],becouse there is very friendy people"
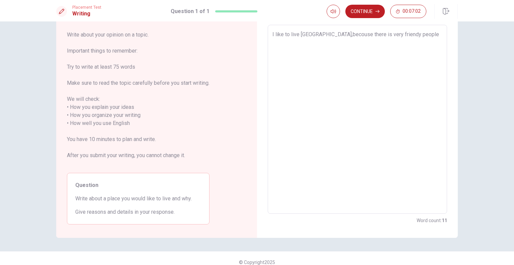
type textarea "x"
type textarea "I like to live [GEOGRAPHIC_DATA],becouse there is very friendy people"
type textarea "x"
type textarea "I like to live [GEOGRAPHIC_DATA],becouse there is very friendy people ,"
type textarea "x"
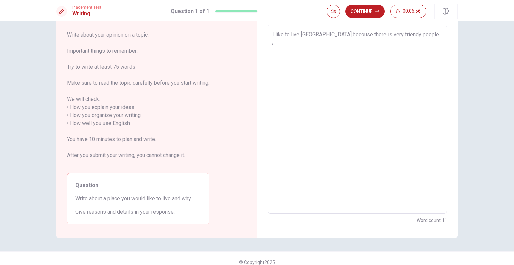
type textarea "I like to live [GEOGRAPHIC_DATA],becouse there is very friendy people ,a"
type textarea "x"
type textarea "I like to live [GEOGRAPHIC_DATA],becouse there is very friendy people ,an"
type textarea "x"
type textarea "I like to live [GEOGRAPHIC_DATA],becouse there is very friendy people ,and"
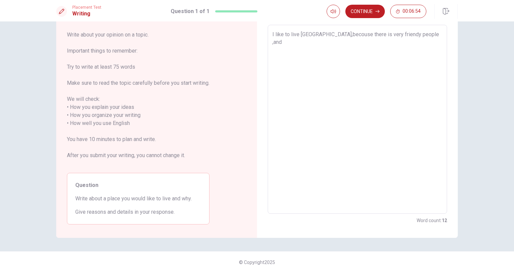
type textarea "x"
type textarea "I like to live [GEOGRAPHIC_DATA],becouse there is very friendy people ,and"
type textarea "x"
type textarea "I like to live [GEOGRAPHIC_DATA],becouse there is very friendy people ,and t"
type textarea "x"
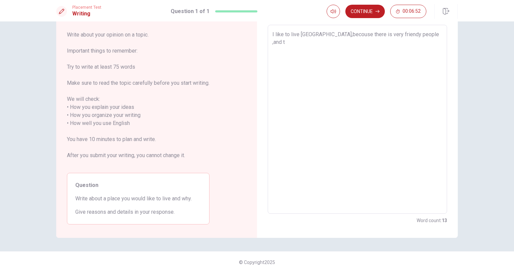
type textarea "I like to live [GEOGRAPHIC_DATA],becouse there is very friendy people ,and th"
type textarea "x"
type textarea "I like to live [GEOGRAPHIC_DATA],becouse there is very friendy people ,and the"
type textarea "x"
type textarea "I like to live [GEOGRAPHIC_DATA],becouse there is very friendy people ,and they"
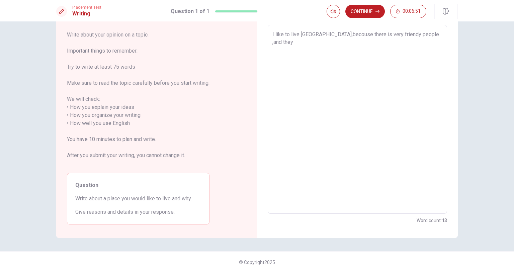
type textarea "x"
type textarea "I like to live [GEOGRAPHIC_DATA],becouse there is very friendy people ,and they"
type textarea "x"
type textarea "I like to live [GEOGRAPHIC_DATA],becouse there is very friendy people ,and they"
type textarea "x"
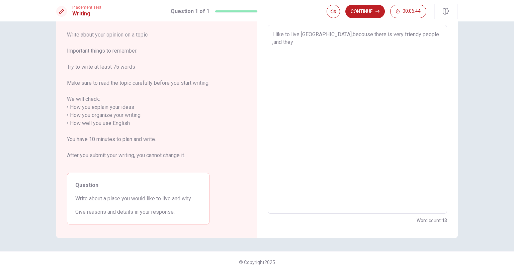
type textarea "I like to live [GEOGRAPHIC_DATA],becouse there is very friendy people ,and the"
type textarea "x"
type textarea "I like to live [GEOGRAPHIC_DATA],becouse there is very friendy people ,and th"
type textarea "x"
type textarea "I like to live [GEOGRAPHIC_DATA],becouse there is very friendy people ,and t"
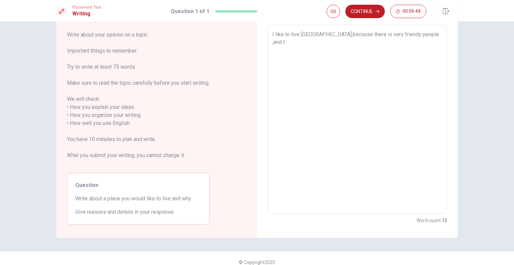
type textarea "x"
type textarea "I like to live [GEOGRAPHIC_DATA],becouse there is very friendy people ,and"
type textarea "x"
type textarea "I like to live [GEOGRAPHIC_DATA],becouse there is very friendy people ,and t"
type textarea "x"
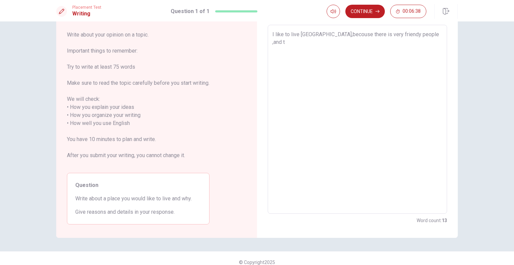
type textarea "I like to live [GEOGRAPHIC_DATA],becouse there is very friendy people ,and th"
type textarea "x"
type textarea "I like to live [GEOGRAPHIC_DATA],becouse there is very friendy people ,and the"
type textarea "x"
type textarea "I like to live [GEOGRAPHIC_DATA],becouse there is very friendy people ,and they"
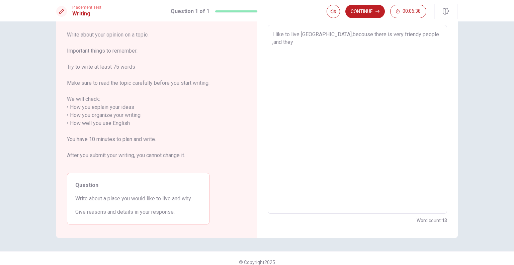
type textarea "x"
type textarea "I like to live [GEOGRAPHIC_DATA],becouse there is very friendy people ,and they"
type textarea "x"
type textarea "I like to live [GEOGRAPHIC_DATA],becouse there is very friendy people ,and they…"
type textarea "x"
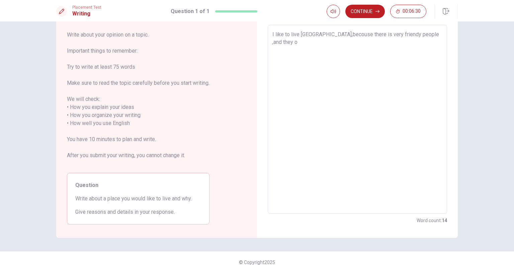
type textarea "I like to live [GEOGRAPHIC_DATA],becouse there is very friendy people ,and they…"
type textarea "x"
type textarea "I like to live [GEOGRAPHIC_DATA],becouse there is very friendy people ,and they…"
type textarea "x"
type textarea "I like to live [GEOGRAPHIC_DATA],becouse there is very friendy people ,and they…"
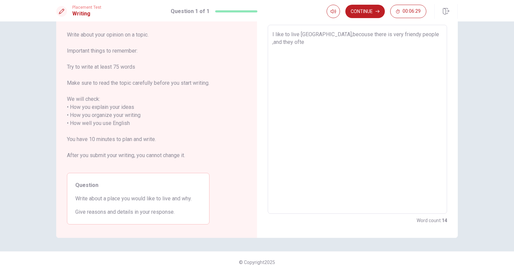
type textarea "x"
type textarea "I like to live [GEOGRAPHIC_DATA],becouse there is very friendy people ,and they…"
type textarea "x"
type textarea "I like to live [GEOGRAPHIC_DATA],becouse there is very friendy people ,and they…"
type textarea "x"
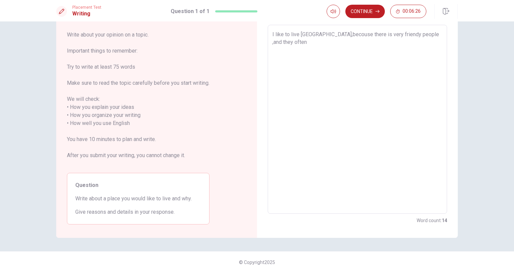
type textarea "I like to live [GEOGRAPHIC_DATA],becouse there is very friendy people ,and they…"
type textarea "x"
type textarea "I like to live [GEOGRAPHIC_DATA],becouse there is very friendy people ,and they…"
type textarea "x"
type textarea "I like to live [GEOGRAPHIC_DATA],becouse there is very friendy people ,and they…"
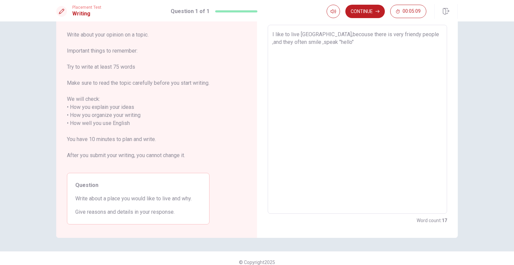
click at [317, 42] on textarea "I like to live [GEOGRAPHIC_DATA],becouse there is very friendy people ,and they…" at bounding box center [358, 119] width 170 height 178
click at [318, 41] on textarea "I like to live [GEOGRAPHIC_DATA],becouse there is very friendy people ,and they…" at bounding box center [358, 119] width 170 height 178
click at [335, 44] on textarea "I like to live [GEOGRAPHIC_DATA],becouse there is very friendy people ,and they…" at bounding box center [358, 119] width 170 height 178
click at [333, 43] on textarea "I like to live [GEOGRAPHIC_DATA],becouse there is very friendy people ,and they…" at bounding box center [358, 119] width 170 height 178
click at [359, 47] on textarea "I like to live [GEOGRAPHIC_DATA],becouse there is very friendy people ,and they…" at bounding box center [358, 119] width 170 height 178
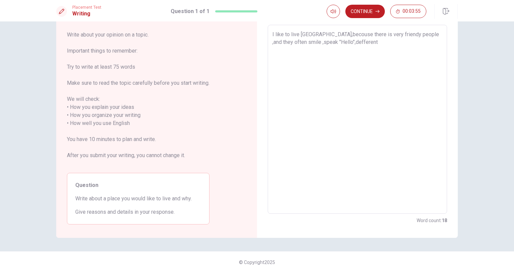
click at [333, 43] on textarea "I like to live [GEOGRAPHIC_DATA],becouse there is very friendy people ,and they…" at bounding box center [358, 119] width 170 height 178
click at [333, 42] on textarea "I like to live [GEOGRAPHIC_DATA],becouse there is very friendy people ,and they…" at bounding box center [358, 119] width 170 height 178
click at [423, 35] on textarea "I like to live [GEOGRAPHIC_DATA],becouse there is very friendy people ,and they…" at bounding box center [358, 119] width 170 height 178
click at [422, 34] on textarea "I like to live [GEOGRAPHIC_DATA],becouse there is very friendy people ,and they…" at bounding box center [358, 119] width 170 height 178
click at [284, 41] on textarea "I like to live [GEOGRAPHIC_DATA],becouse there is very friendy people ,they oft…" at bounding box center [358, 119] width 170 height 178
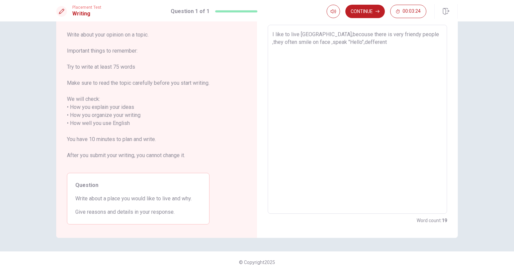
click at [306, 44] on textarea "I like to live [GEOGRAPHIC_DATA],becouse there is very friendy people ,they oft…" at bounding box center [358, 119] width 170 height 178
click at [336, 44] on textarea "I like to live [GEOGRAPHIC_DATA],becouse there is very friendy people ,they oft…" at bounding box center [358, 119] width 170 height 178
click at [395, 42] on textarea "I like to live [GEOGRAPHIC_DATA],becouse there is very friendy people ,they oft…" at bounding box center [358, 119] width 170 height 178
click at [371, 42] on textarea "I like to live [GEOGRAPHIC_DATA],becouse there is very friendy people ,they oft…" at bounding box center [358, 119] width 170 height 178
click at [410, 44] on textarea "I like to live [GEOGRAPHIC_DATA],becouse there is very friendy people ,they oft…" at bounding box center [358, 119] width 170 height 178
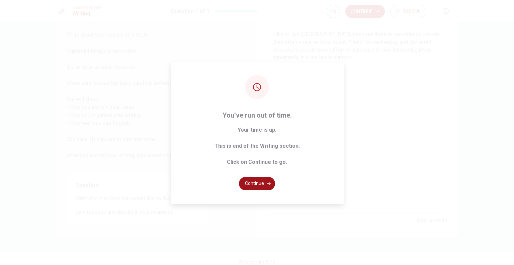
click at [261, 179] on button "Continue" at bounding box center [257, 183] width 36 height 13
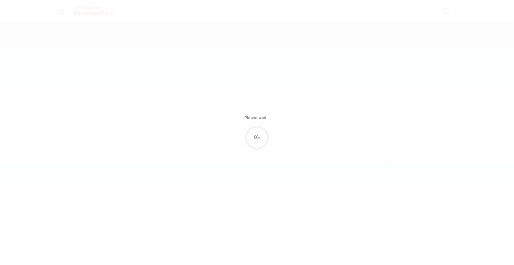
scroll to position [0, 0]
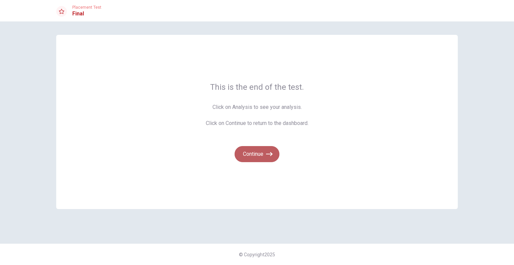
click at [253, 153] on button "Continue" at bounding box center [257, 154] width 45 height 16
